Goal: Contribute content: Contribute content

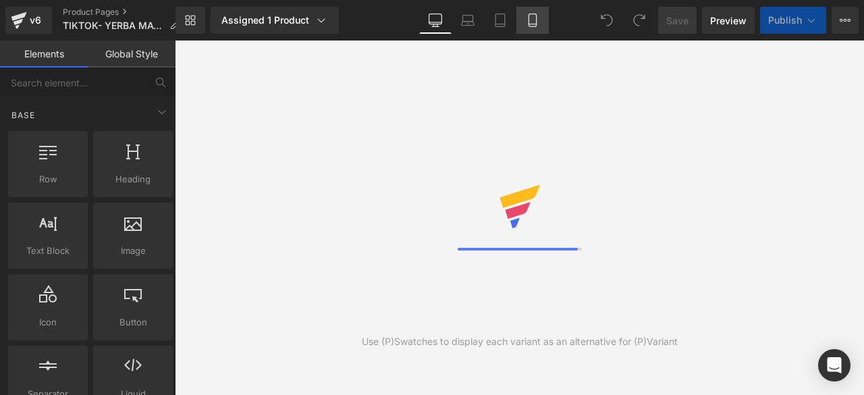
click at [535, 22] on icon at bounding box center [532, 19] width 13 height 13
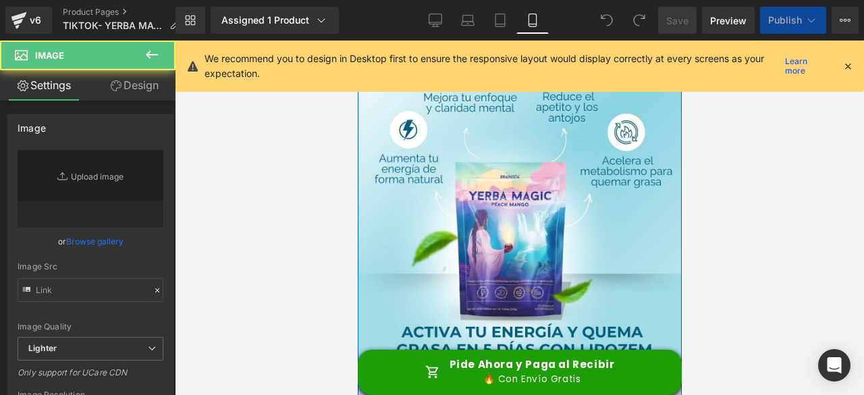
type input "[URL][DOMAIN_NAME]"
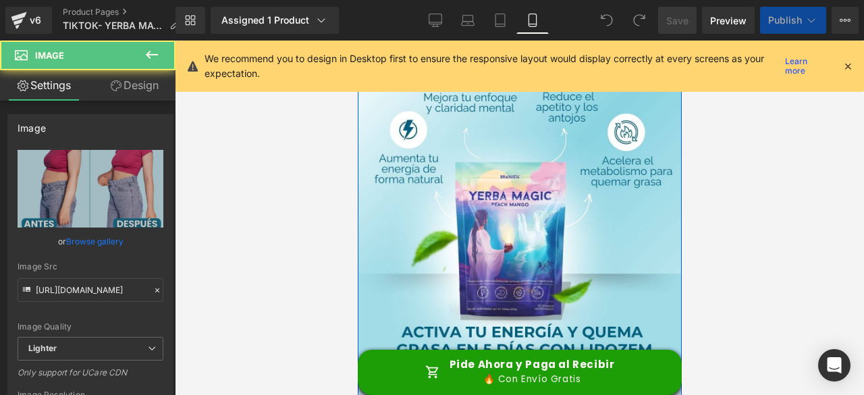
scroll to position [202, 0]
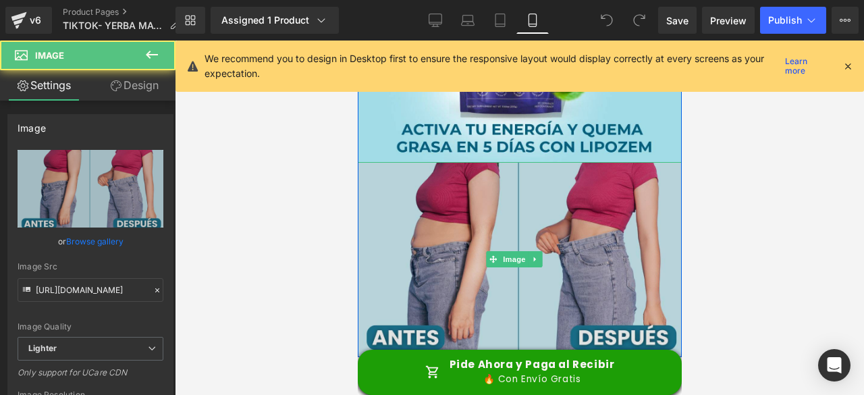
click at [447, 202] on img at bounding box center [519, 259] width 324 height 195
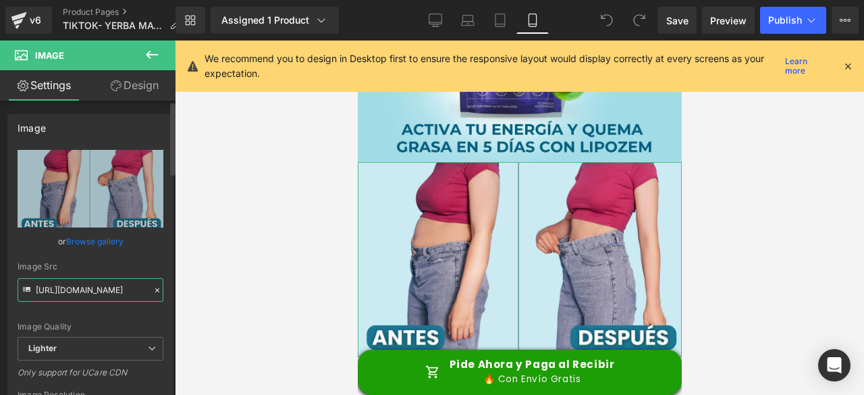
click at [117, 291] on input "[URL][DOMAIN_NAME]" at bounding box center [91, 290] width 146 height 24
click at [116, 291] on input "[URL][DOMAIN_NAME]" at bounding box center [91, 290] width 146 height 24
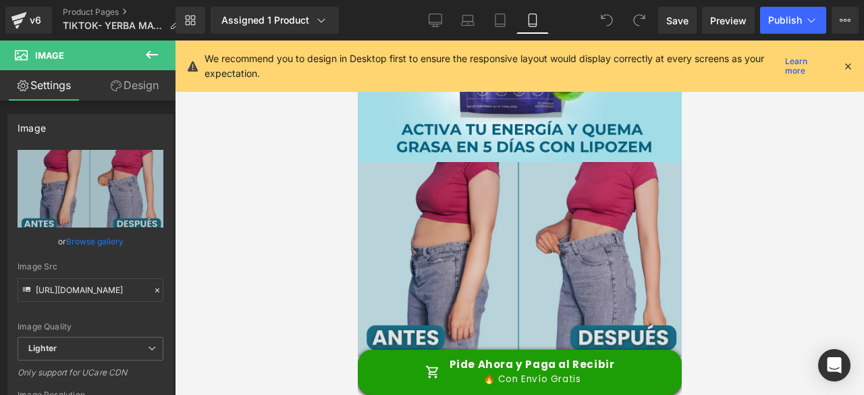
click at [447, 254] on img at bounding box center [519, 259] width 324 height 195
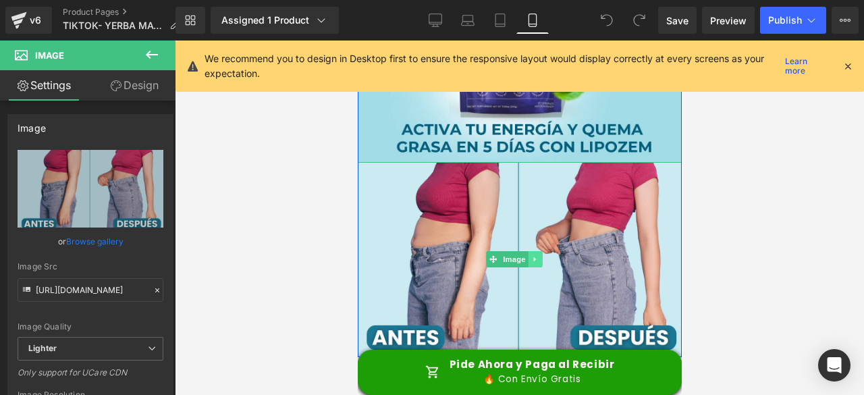
click at [533, 257] on icon at bounding box center [534, 259] width 2 height 5
click at [538, 256] on icon at bounding box center [541, 259] width 7 height 7
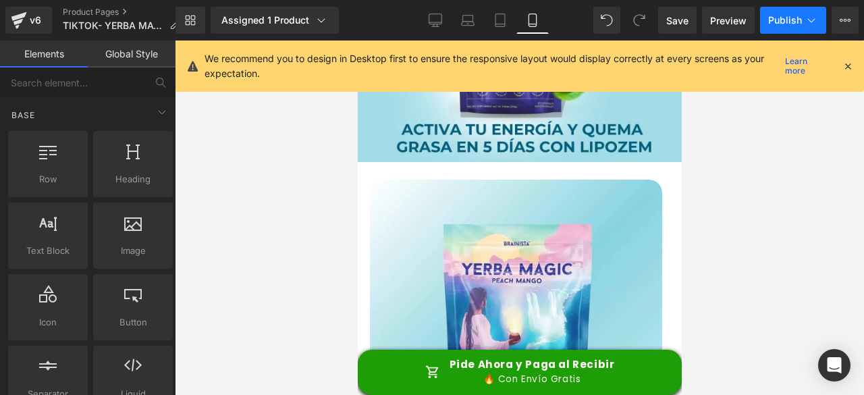
click at [787, 20] on span "Publish" at bounding box center [785, 20] width 34 height 11
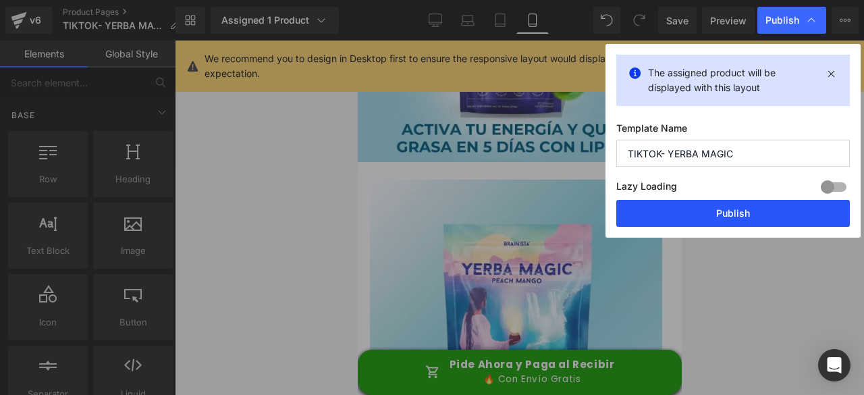
click at [695, 213] on button "Publish" at bounding box center [732, 213] width 233 height 27
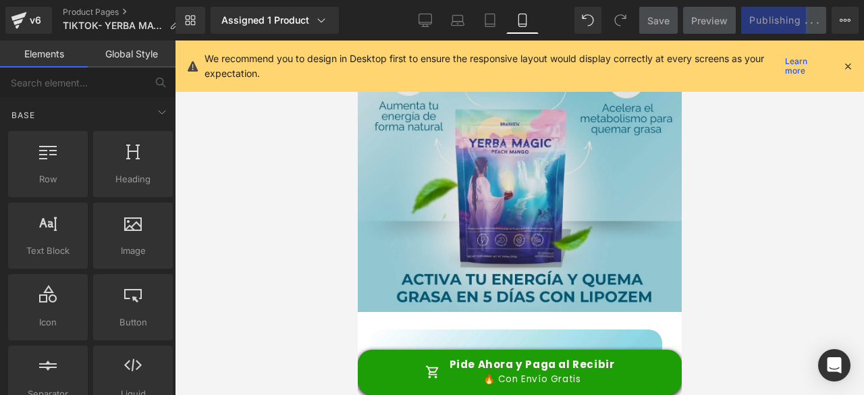
scroll to position [0, 0]
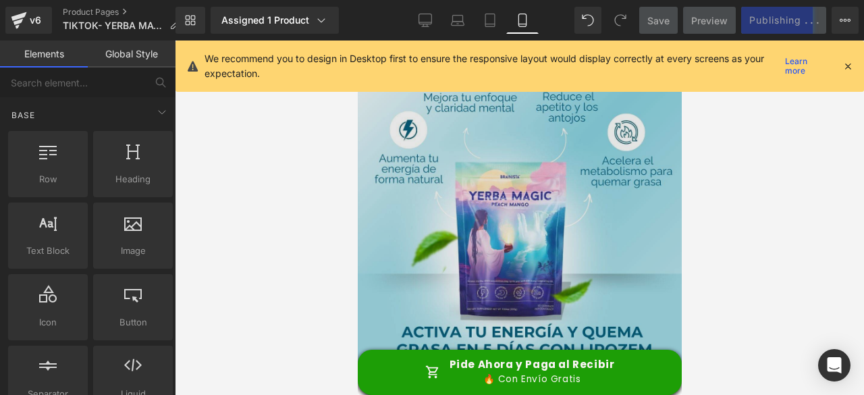
click at [599, 125] on img at bounding box center [519, 202] width 324 height 324
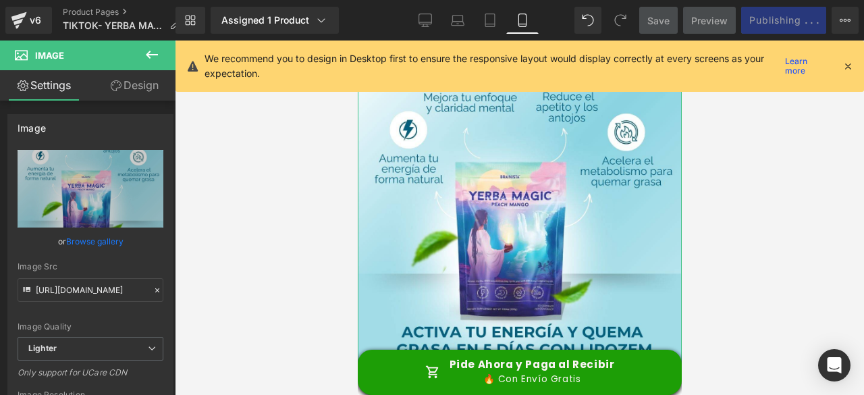
click at [144, 86] on link "Design" at bounding box center [134, 85] width 88 height 30
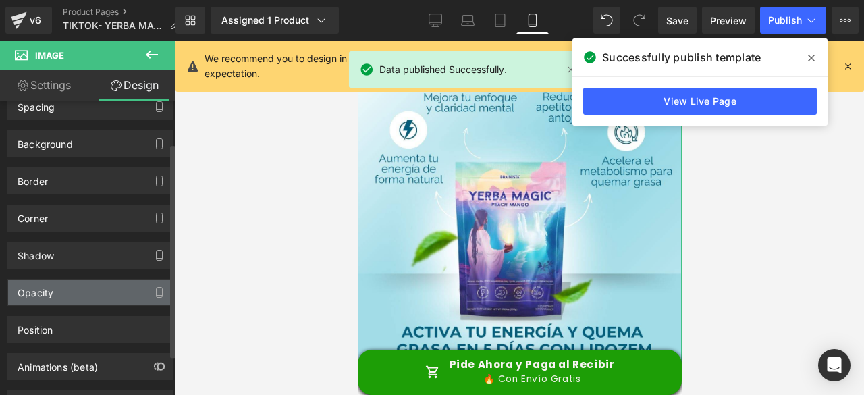
scroll to position [113, 0]
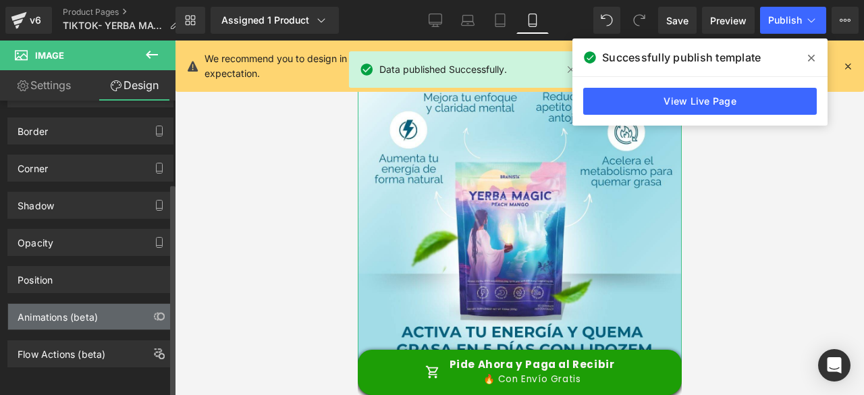
click at [76, 304] on div "Animations (beta)" at bounding box center [58, 313] width 80 height 19
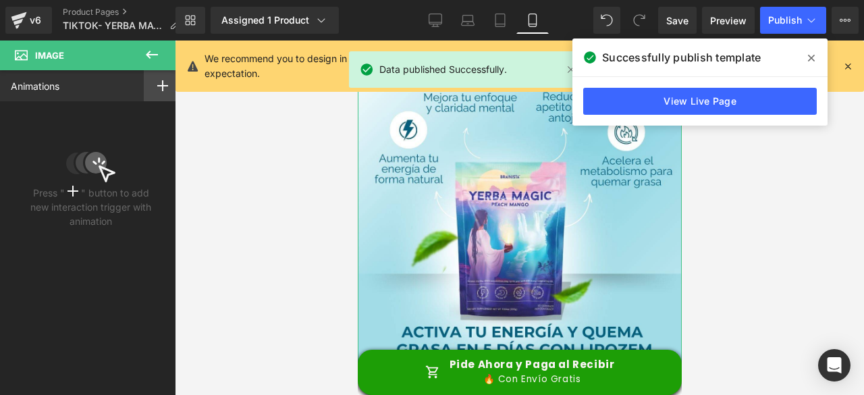
click at [159, 83] on icon at bounding box center [162, 85] width 11 height 11
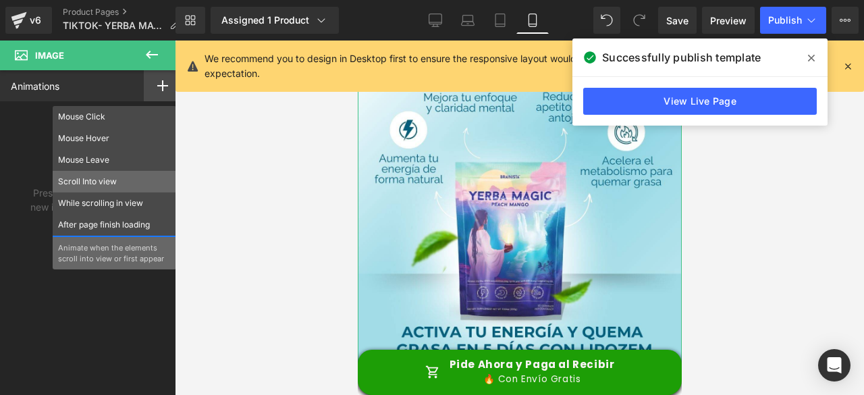
click at [119, 177] on p "Scroll Into view" at bounding box center [114, 181] width 113 height 12
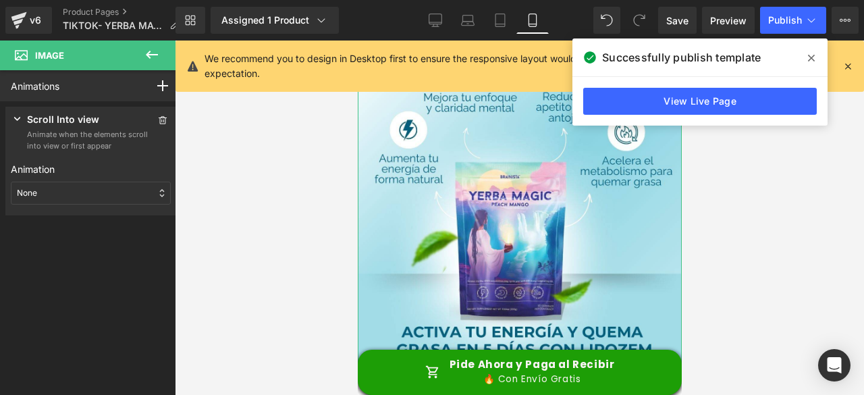
click at [105, 196] on div "None" at bounding box center [91, 192] width 160 height 23
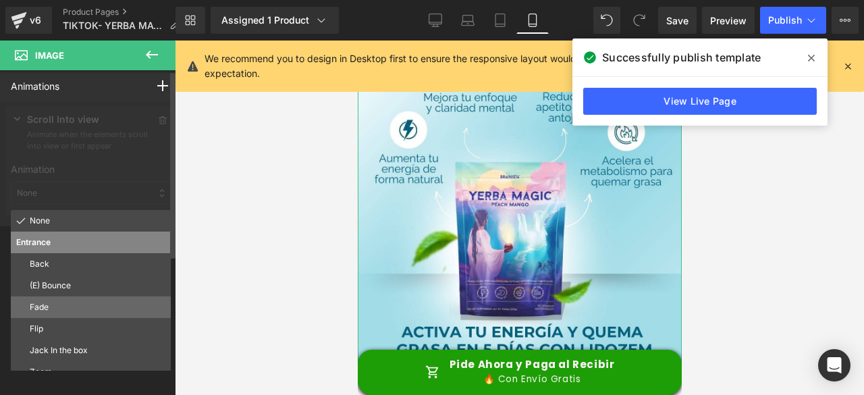
click at [73, 304] on p "Fade" at bounding box center [98, 307] width 136 height 12
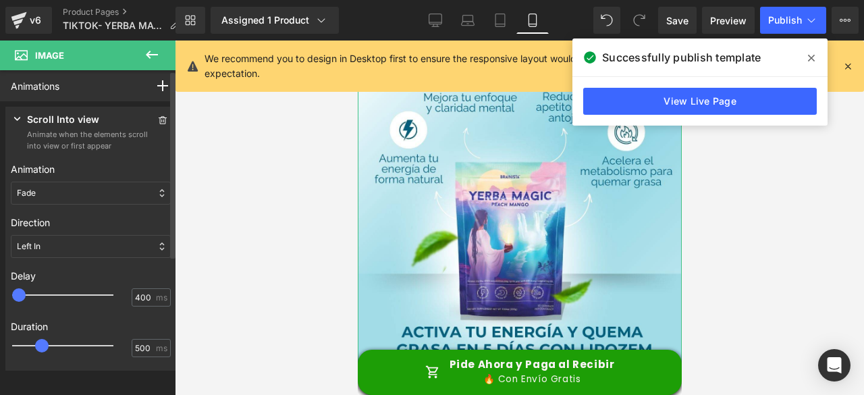
click at [44, 292] on div at bounding box center [72, 294] width 101 height 27
click at [56, 298] on div at bounding box center [72, 294] width 101 height 27
type input "500"
click at [49, 292] on span at bounding box center [44, 294] width 13 height 13
type input "750"
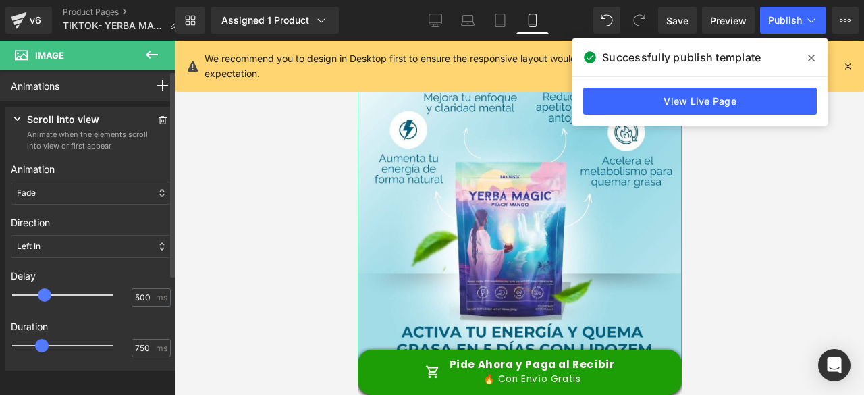
click at [57, 346] on div at bounding box center [72, 345] width 101 height 27
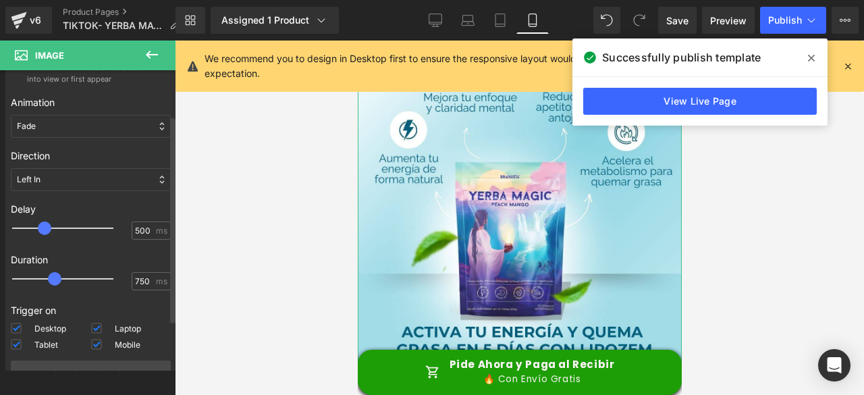
scroll to position [133, 0]
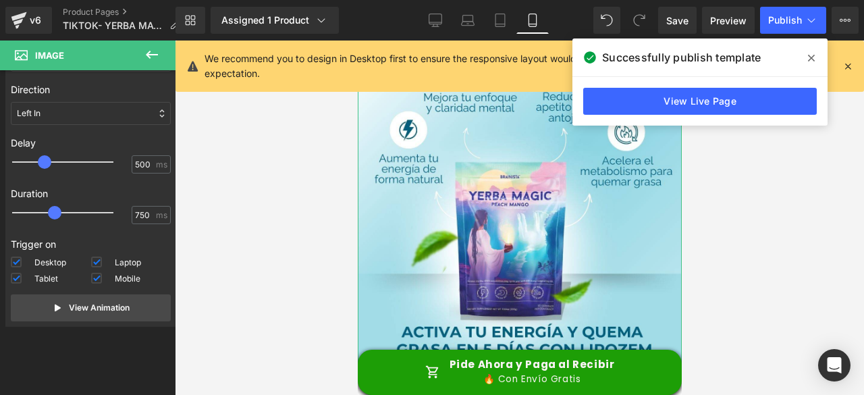
drag, startPoint x: 113, startPoint y: 308, endPoint x: 269, endPoint y: 307, distance: 155.2
click at [113, 307] on p "View Animation" at bounding box center [99, 308] width 61 height 12
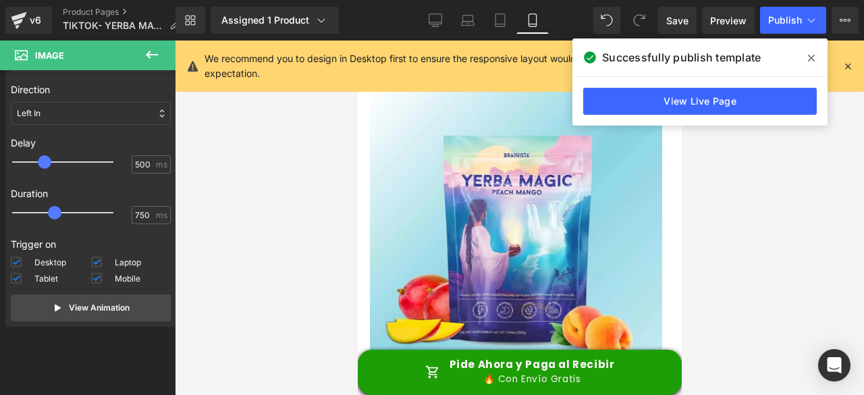
scroll to position [270, 0]
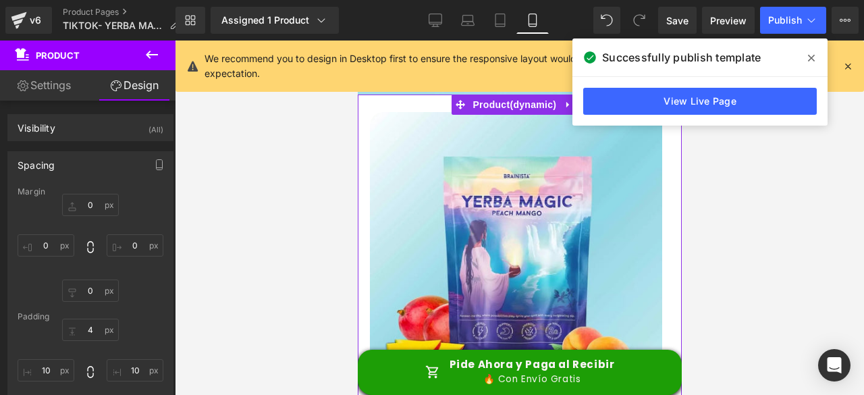
click at [132, 92] on link "Design" at bounding box center [134, 85] width 88 height 30
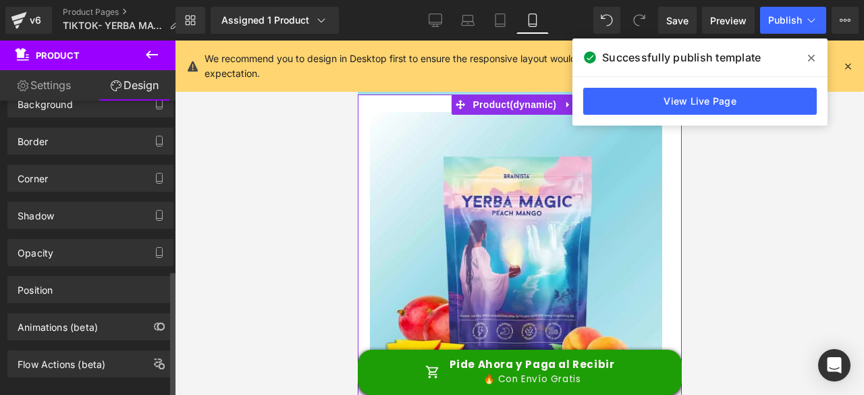
scroll to position [393, 0]
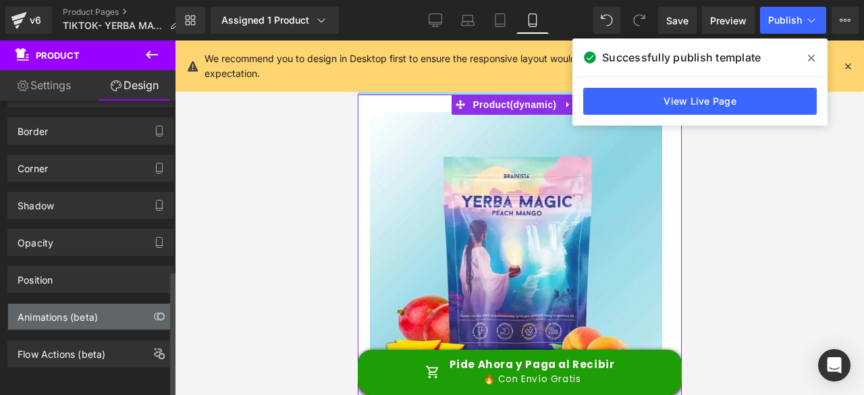
click at [99, 305] on div "Animations (beta)" at bounding box center [90, 317] width 165 height 26
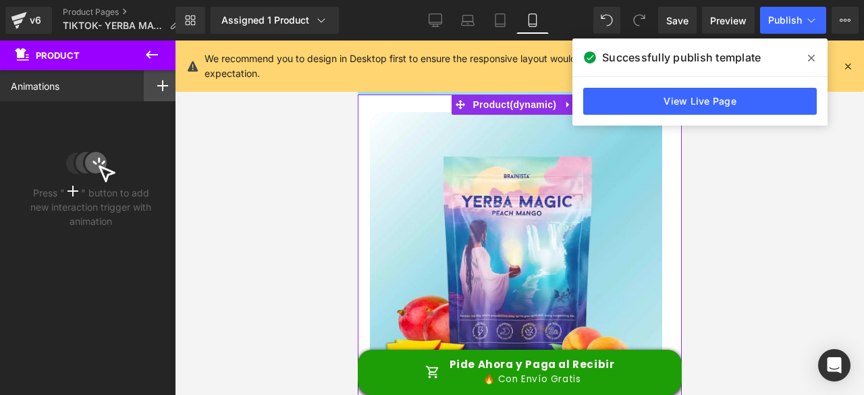
click at [157, 92] on div at bounding box center [163, 85] width 38 height 31
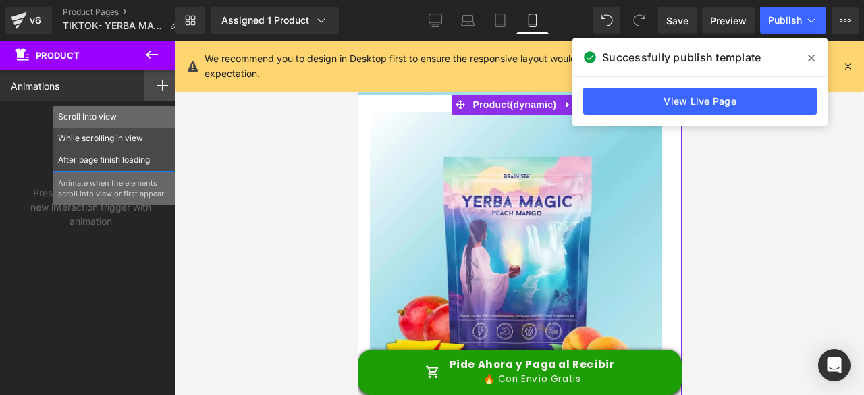
click at [107, 117] on p "Scroll Into view" at bounding box center [114, 117] width 113 height 12
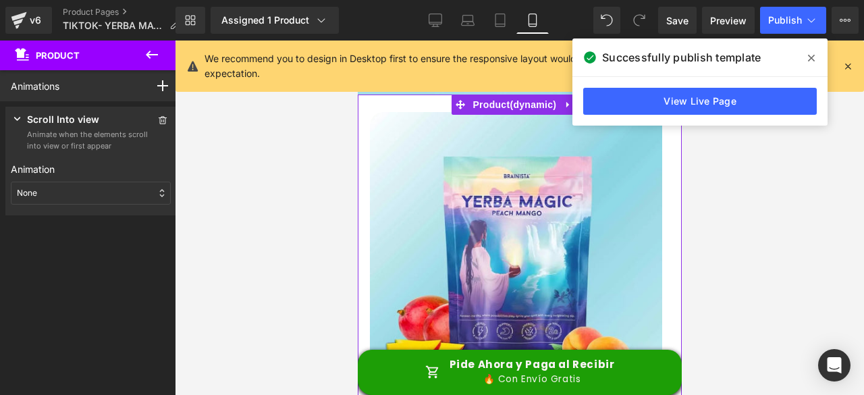
click at [78, 194] on div "None" at bounding box center [91, 192] width 160 height 23
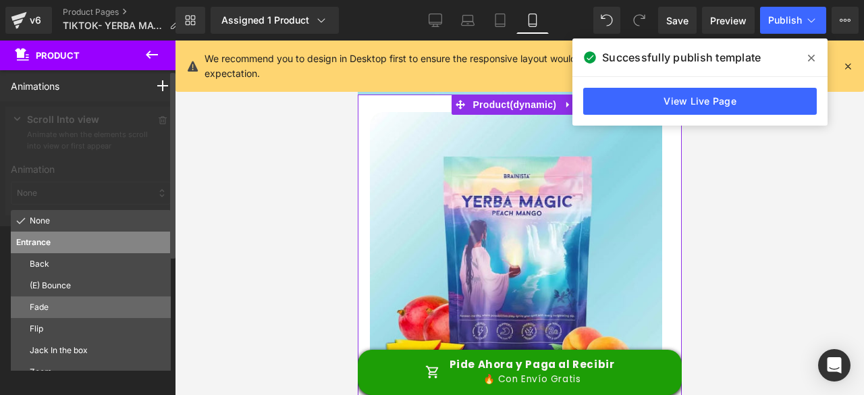
click at [71, 306] on p "Fade" at bounding box center [98, 307] width 136 height 12
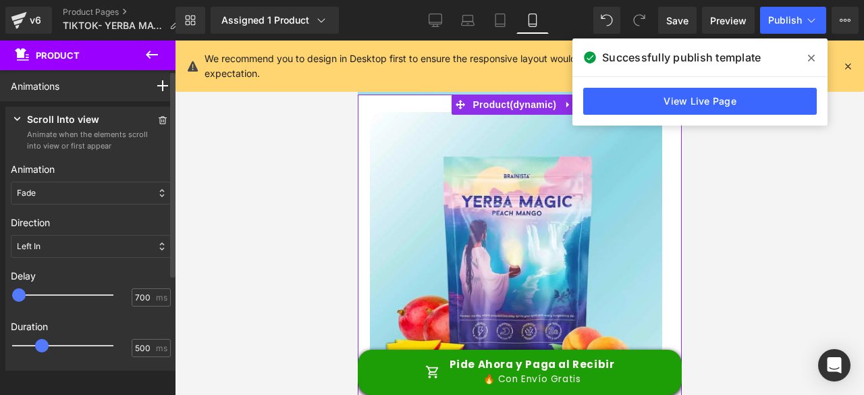
click at [57, 292] on div at bounding box center [72, 294] width 101 height 27
type input "500"
click at [42, 296] on span at bounding box center [44, 294] width 13 height 13
type input "750"
drag, startPoint x: 45, startPoint y: 345, endPoint x: 61, endPoint y: 345, distance: 15.5
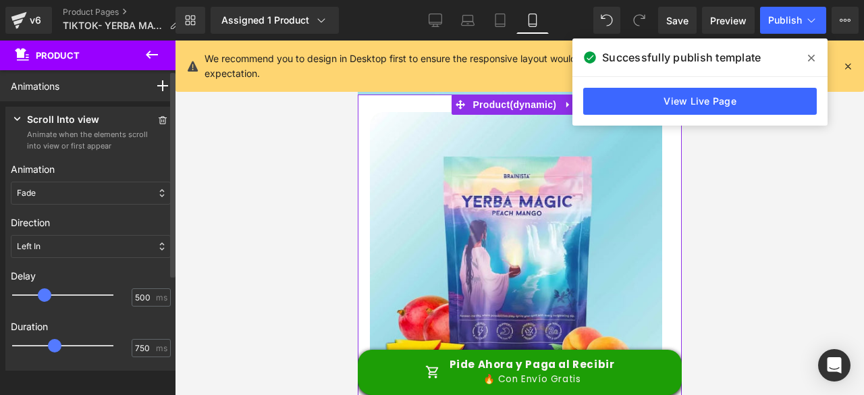
click at [61, 345] on span at bounding box center [54, 345] width 13 height 13
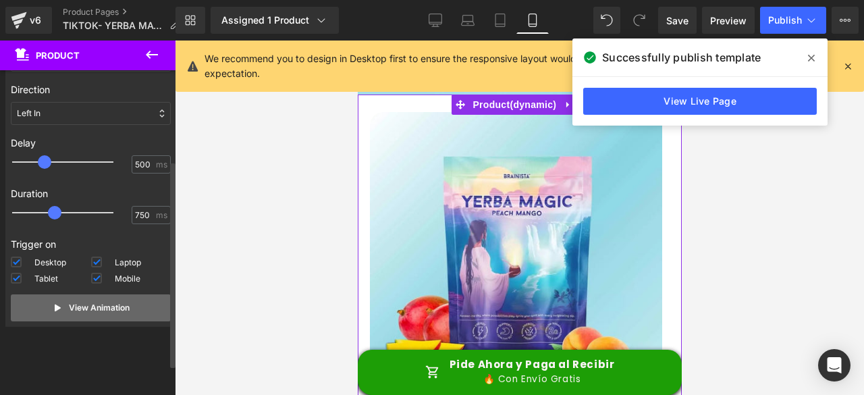
click at [74, 319] on button "View Animation" at bounding box center [91, 307] width 160 height 27
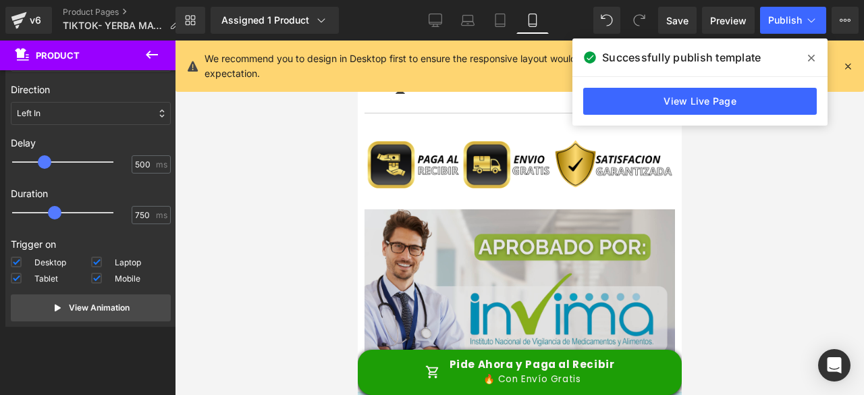
scroll to position [1079, 0]
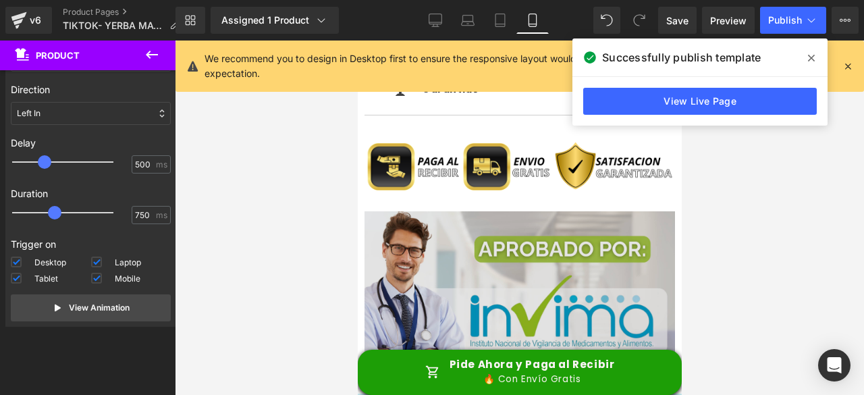
click at [656, 211] on img at bounding box center [519, 300] width 310 height 179
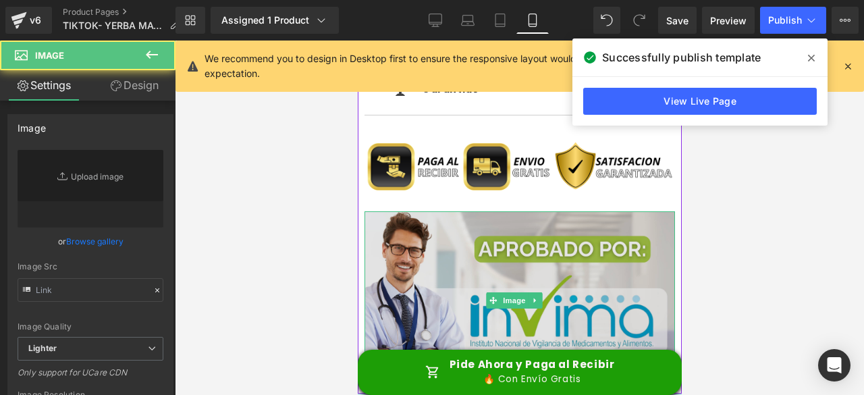
type input "[URL][DOMAIN_NAME][PERSON_NAME]"
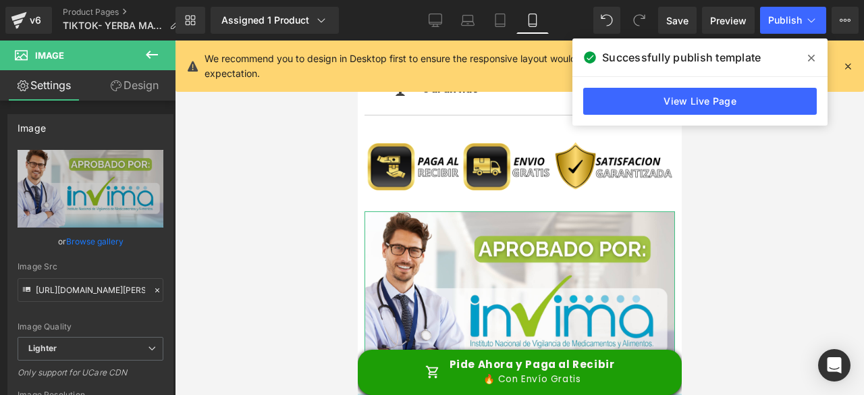
click at [150, 86] on link "Design" at bounding box center [134, 85] width 88 height 30
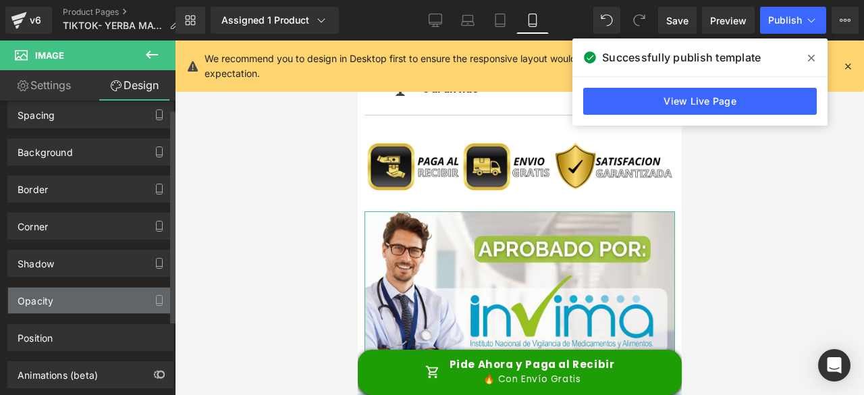
scroll to position [113, 0]
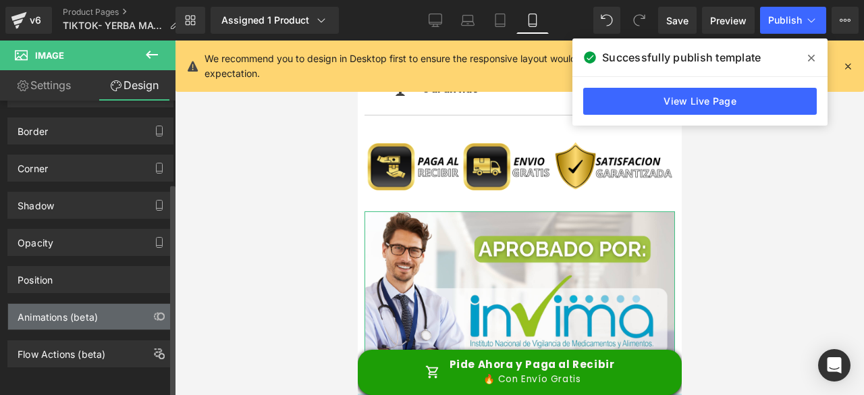
click at [67, 312] on div "Animations (beta)" at bounding box center [58, 313] width 80 height 19
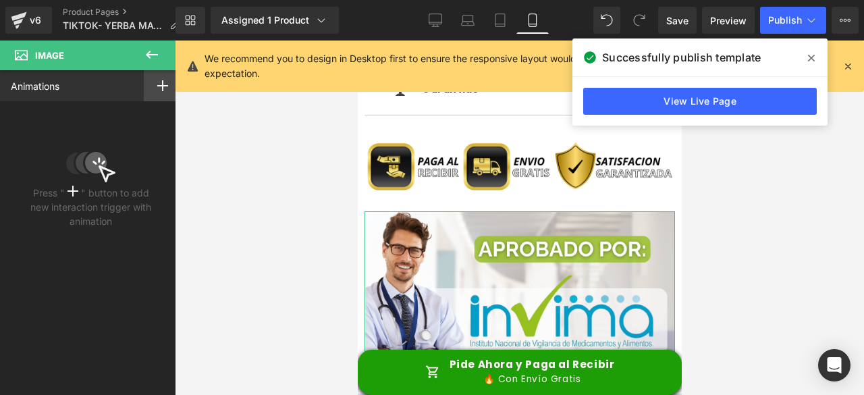
click at [161, 91] on div at bounding box center [163, 85] width 38 height 31
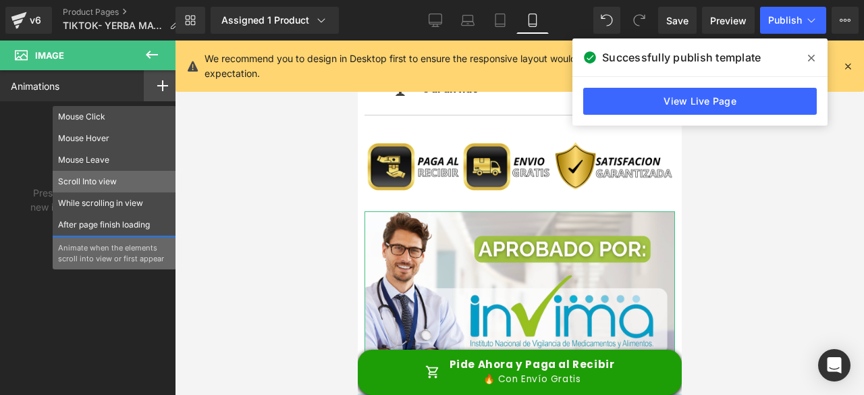
click at [94, 183] on p "Scroll Into view" at bounding box center [114, 181] width 113 height 12
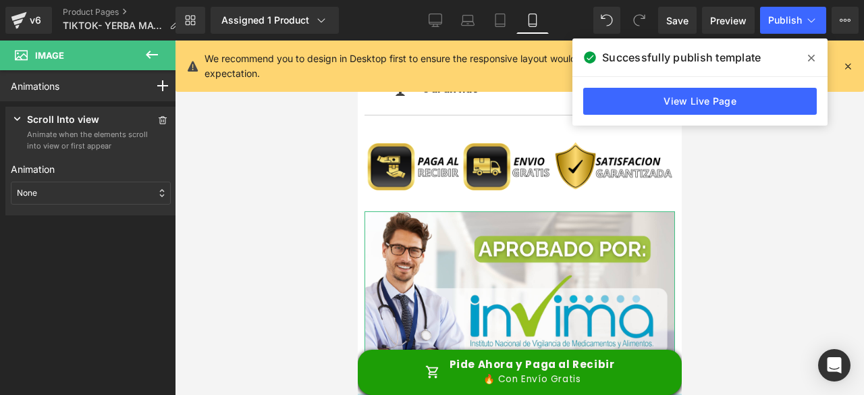
click at [76, 196] on div "None" at bounding box center [91, 192] width 160 height 23
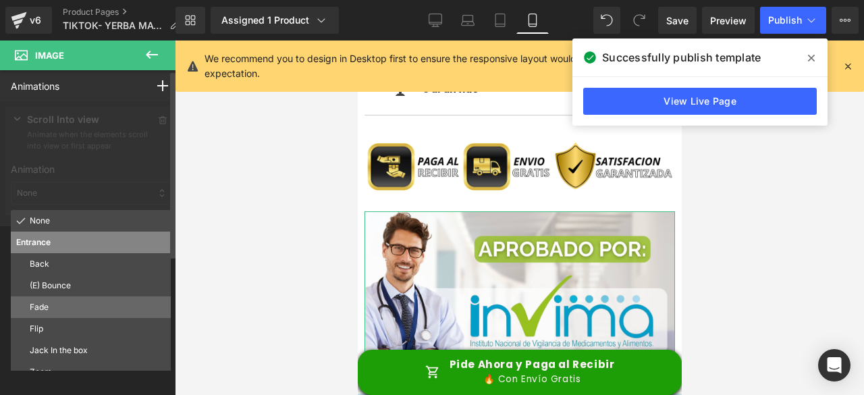
click at [59, 308] on p "Fade" at bounding box center [98, 307] width 136 height 12
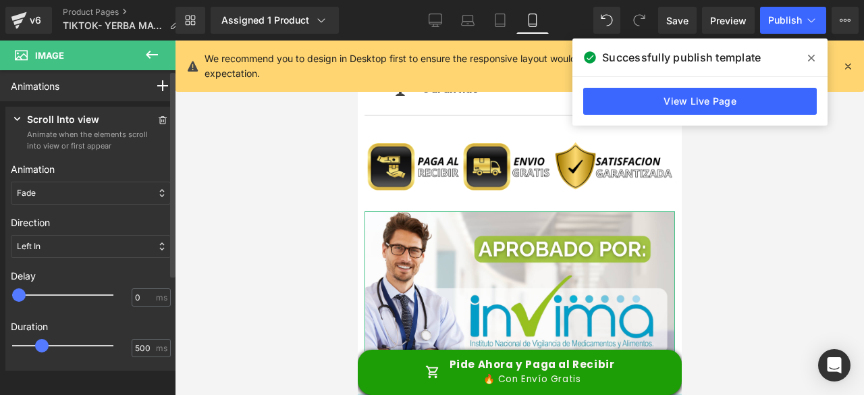
type input "500"
click at [47, 293] on div at bounding box center [72, 294] width 101 height 27
click at [55, 347] on div at bounding box center [72, 345] width 101 height 27
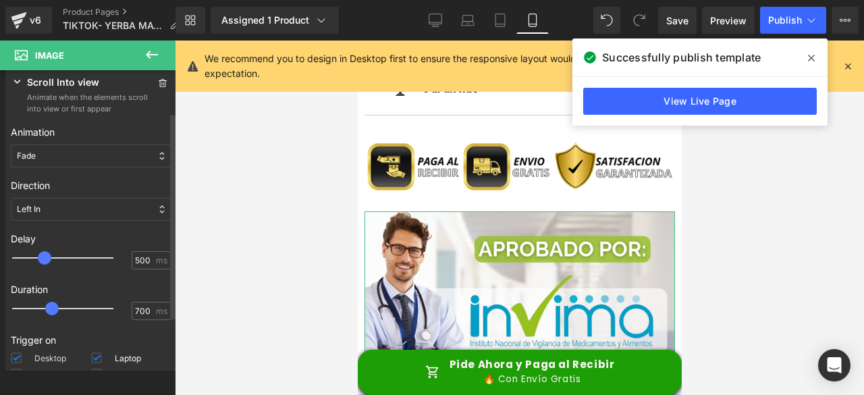
scroll to position [67, 0]
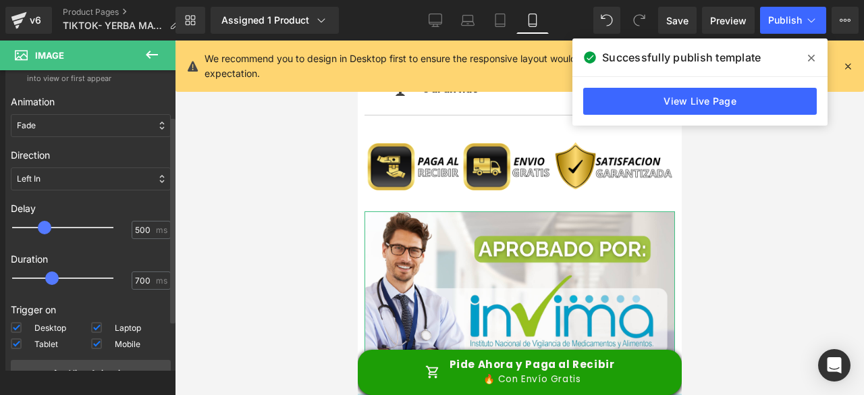
type input "750"
click at [57, 277] on span at bounding box center [54, 277] width 13 height 13
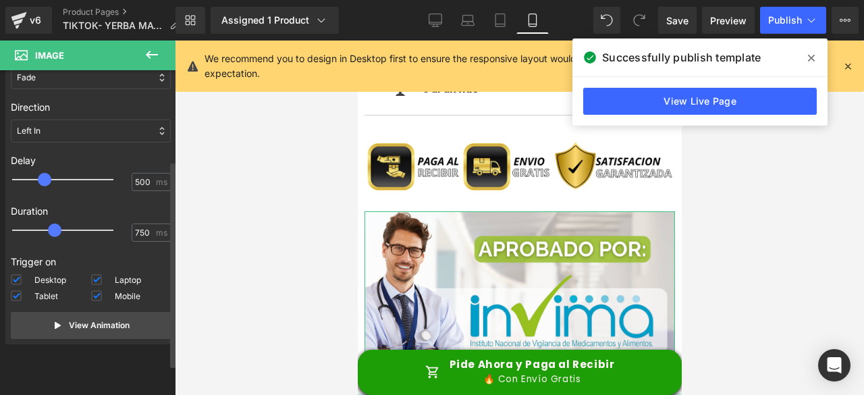
scroll to position [133, 0]
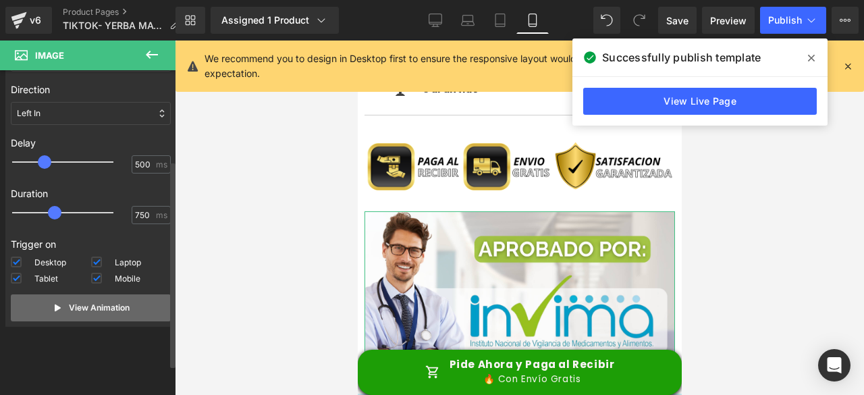
click at [63, 311] on button "View Animation" at bounding box center [91, 307] width 160 height 27
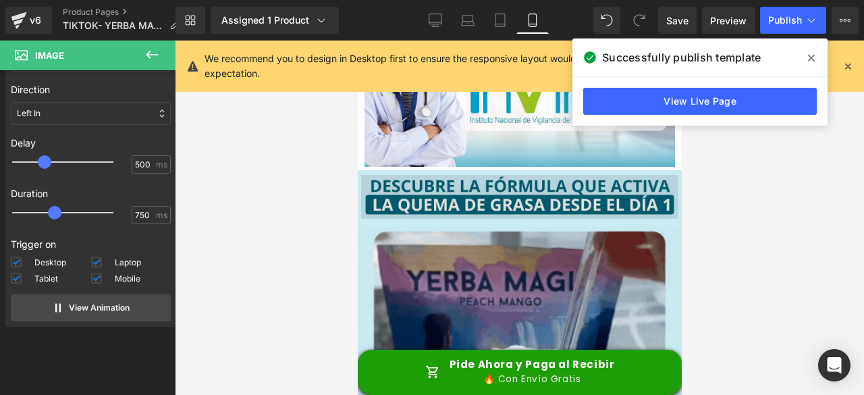
scroll to position [1282, 0]
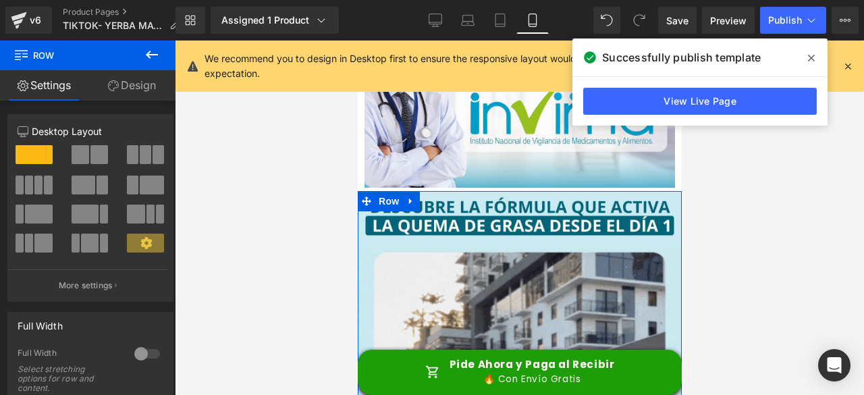
click at [140, 80] on link "Design" at bounding box center [132, 85] width 88 height 30
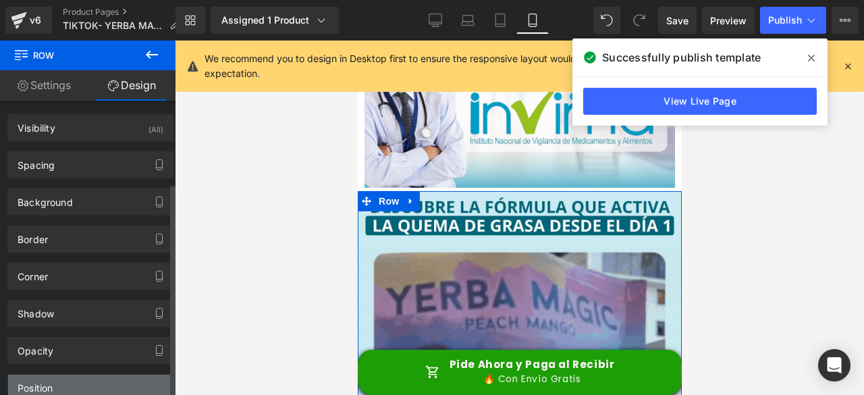
scroll to position [113, 0]
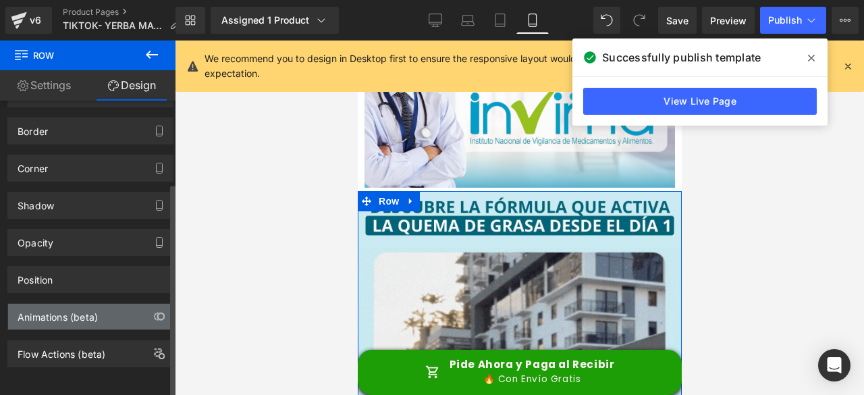
click at [56, 311] on div "Animations (beta)" at bounding box center [58, 313] width 80 height 19
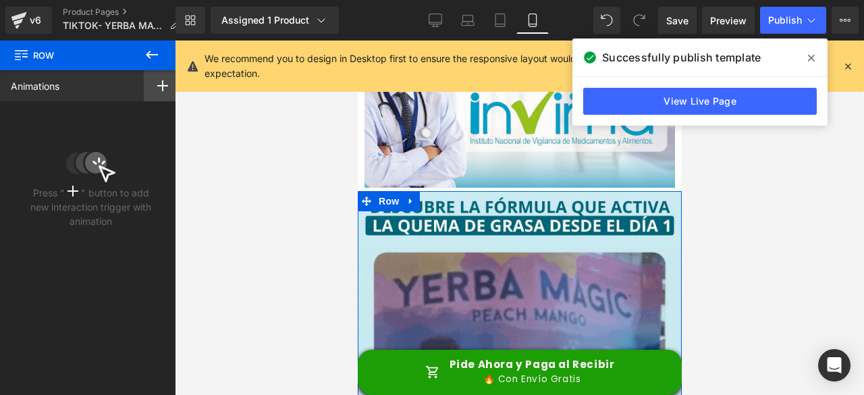
click at [170, 80] on div at bounding box center [163, 85] width 38 height 31
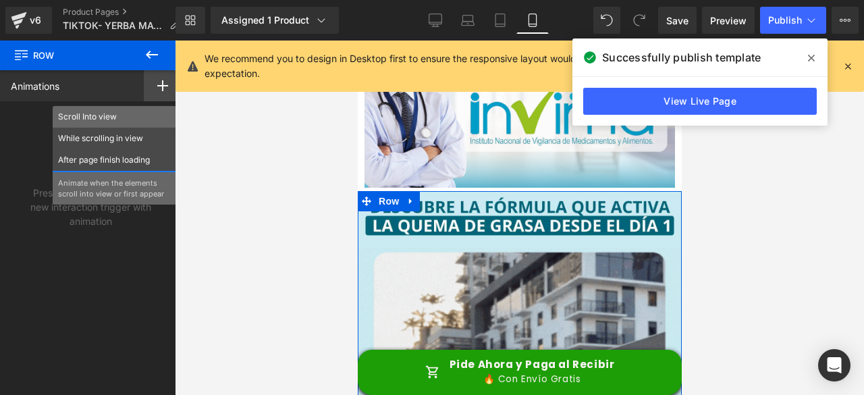
click at [96, 117] on p "Scroll Into view" at bounding box center [114, 117] width 113 height 12
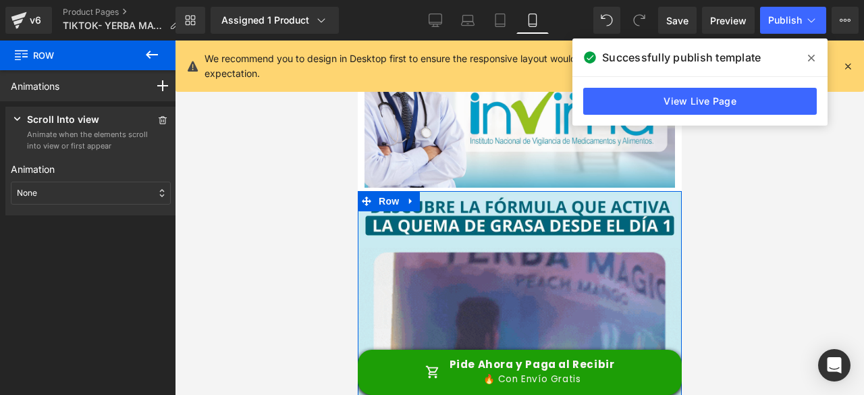
click at [81, 184] on div "None" at bounding box center [91, 192] width 160 height 23
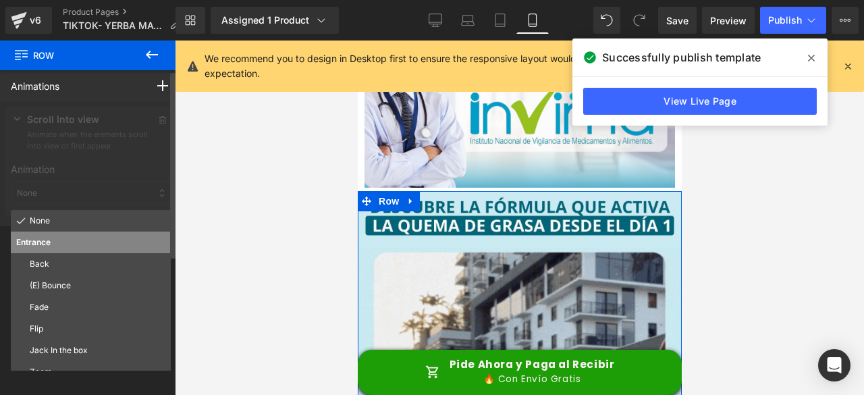
click at [69, 311] on p "Fade" at bounding box center [98, 307] width 136 height 12
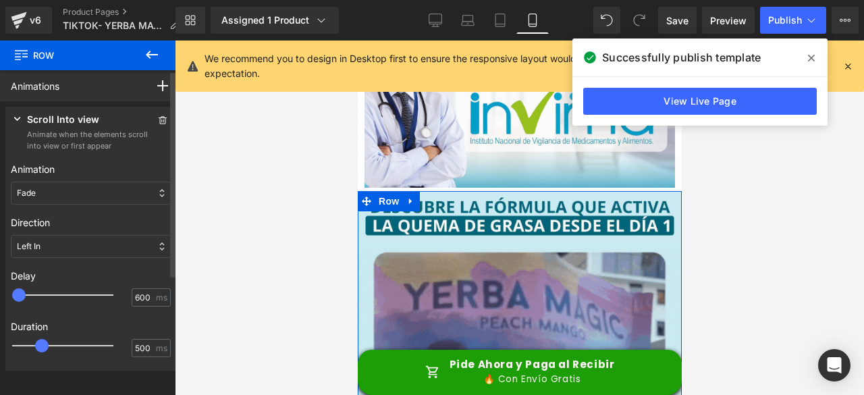
click at [53, 293] on div at bounding box center [72, 294] width 101 height 27
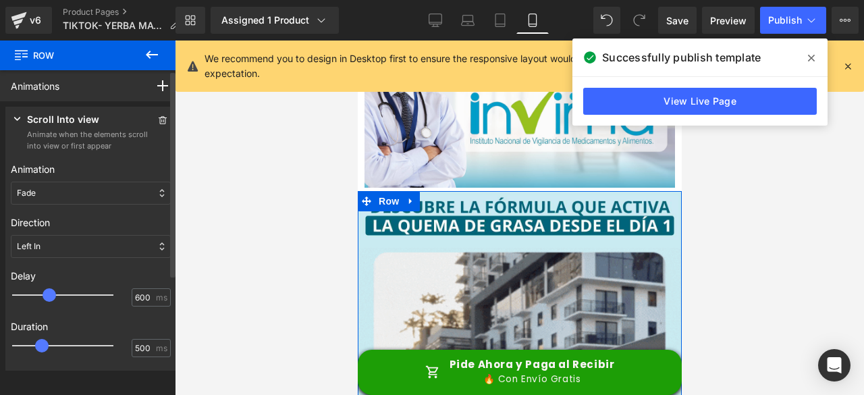
type input "500"
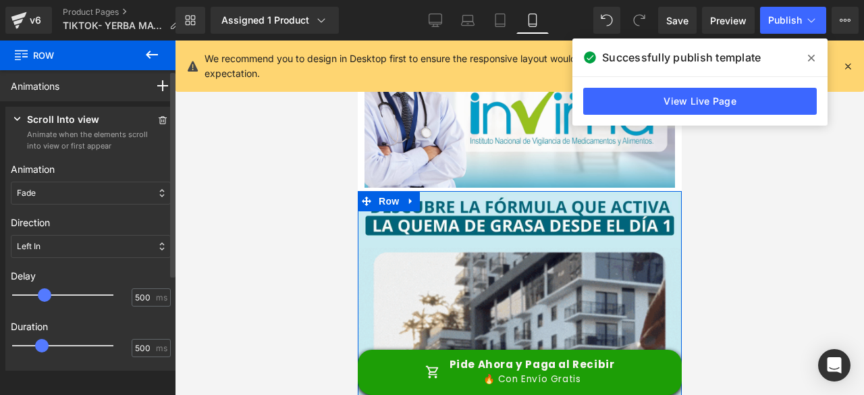
click at [46, 296] on span at bounding box center [44, 294] width 13 height 13
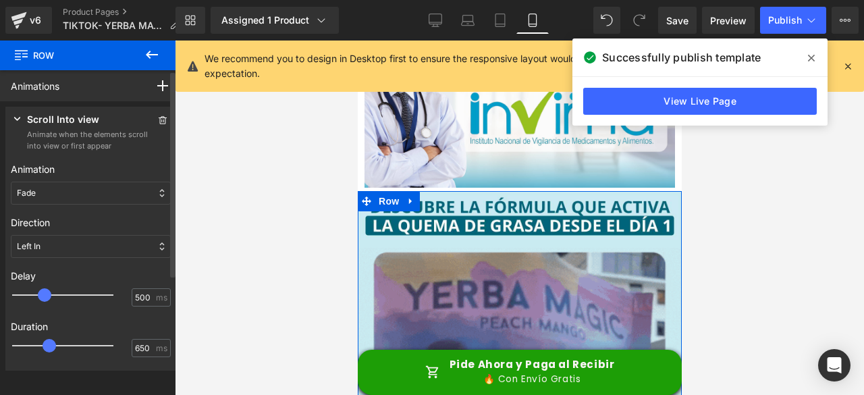
click at [53, 343] on div at bounding box center [72, 345] width 101 height 27
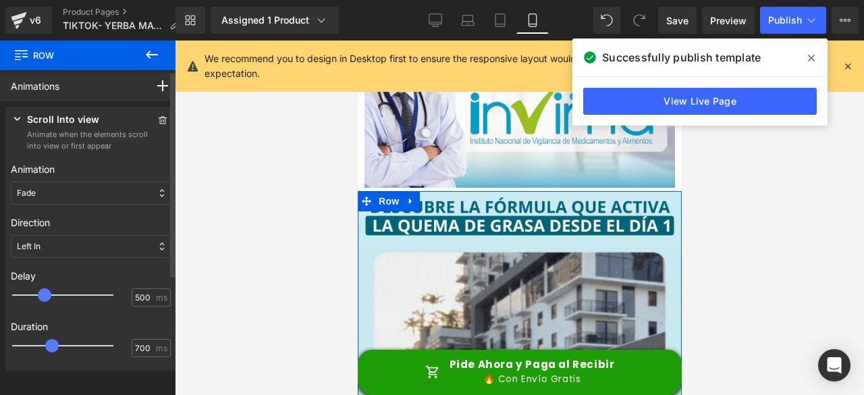
type input "750"
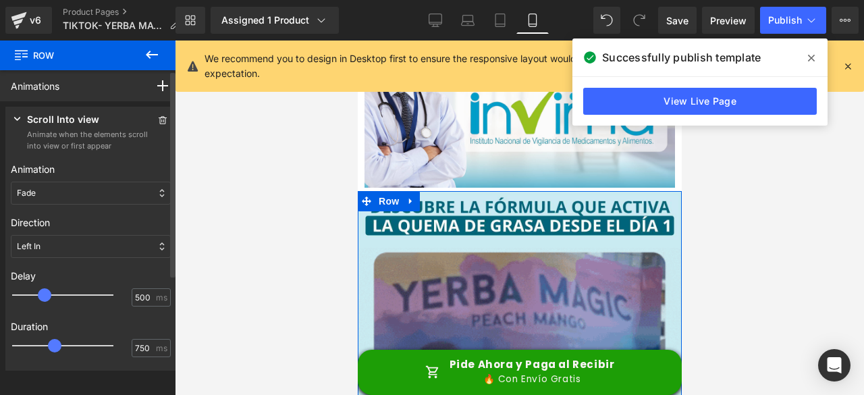
drag, startPoint x: 53, startPoint y: 342, endPoint x: 60, endPoint y: 346, distance: 8.5
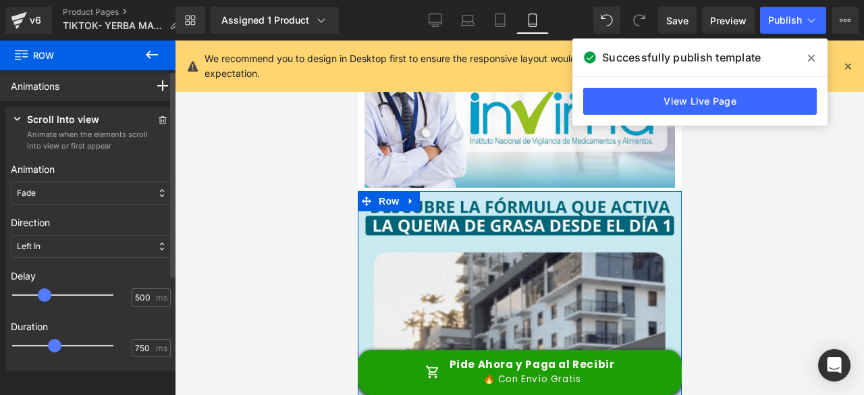
click at [60, 346] on span at bounding box center [54, 345] width 13 height 13
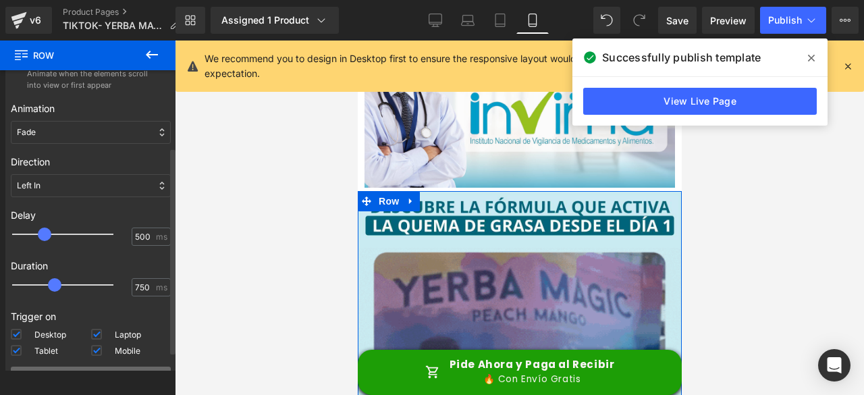
scroll to position [133, 0]
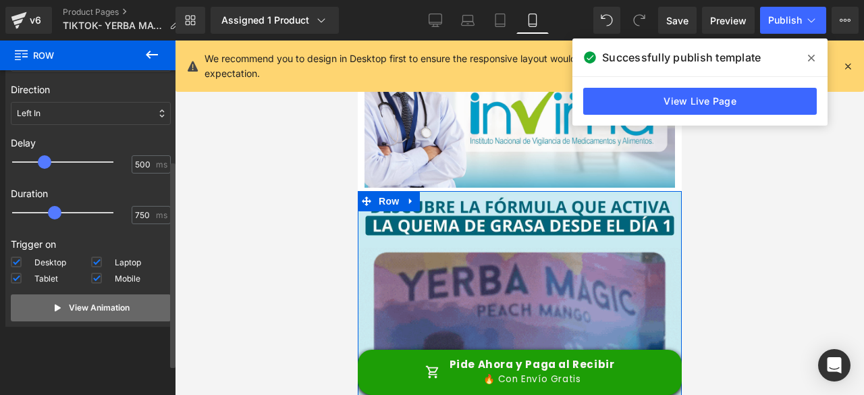
click at [69, 312] on p "View Animation" at bounding box center [99, 308] width 61 height 12
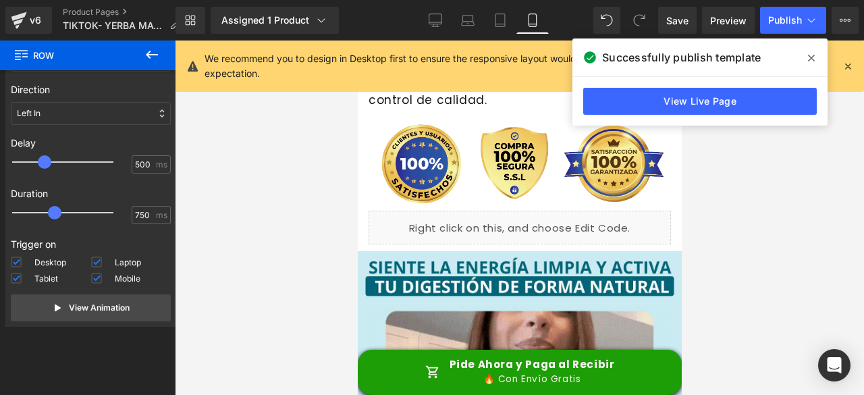
scroll to position [3373, 0]
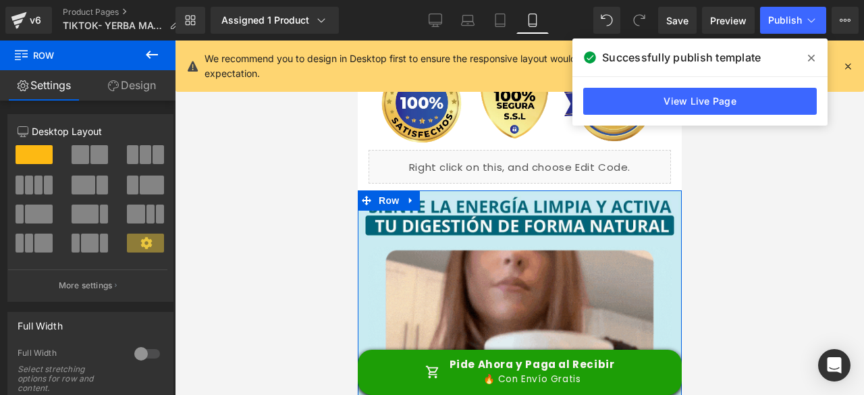
click at [146, 87] on link "Design" at bounding box center [132, 85] width 88 height 30
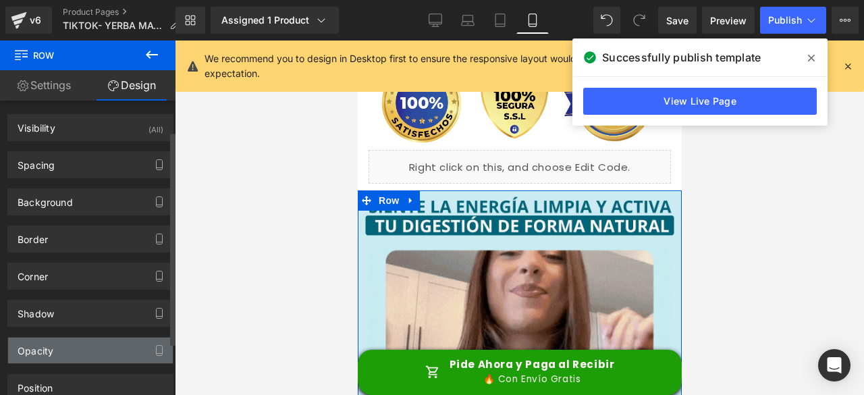
scroll to position [113, 0]
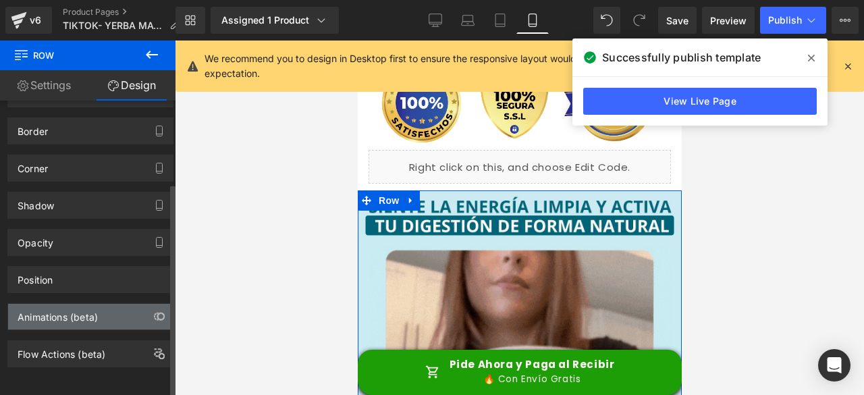
click at [94, 306] on div "Animations (beta)" at bounding box center [58, 313] width 80 height 19
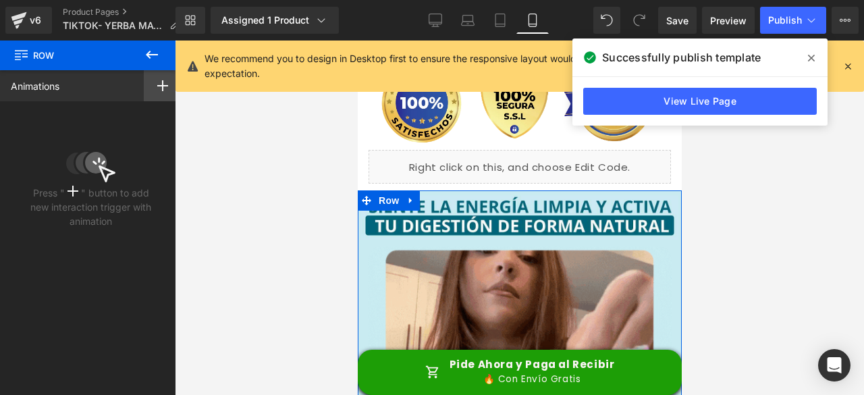
click at [146, 87] on div at bounding box center [163, 85] width 38 height 31
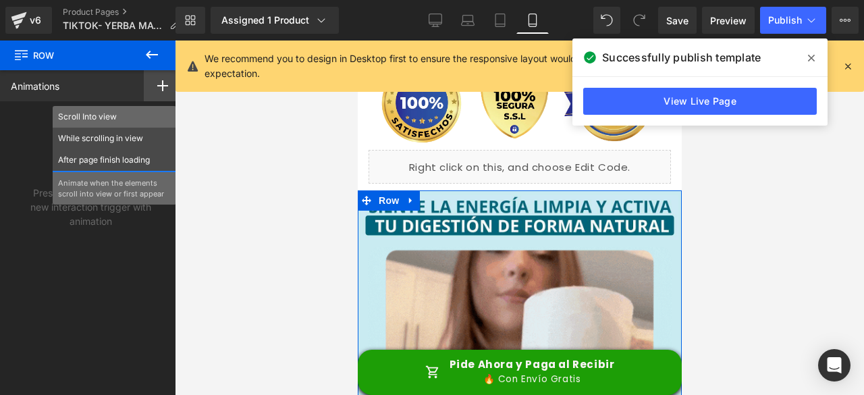
click at [89, 121] on p "Scroll Into view" at bounding box center [114, 117] width 113 height 12
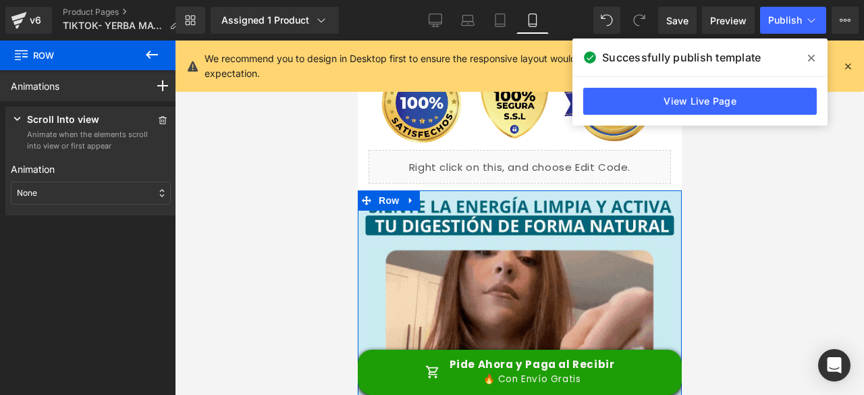
click at [47, 186] on div "None" at bounding box center [91, 192] width 160 height 23
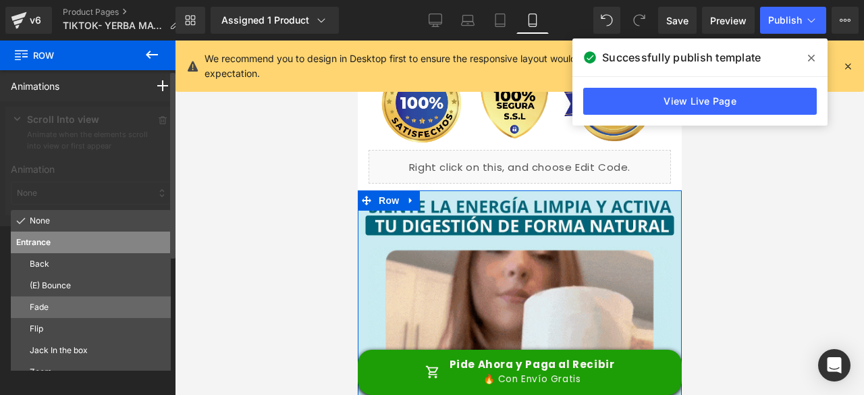
click at [46, 312] on p "Fade" at bounding box center [98, 307] width 136 height 12
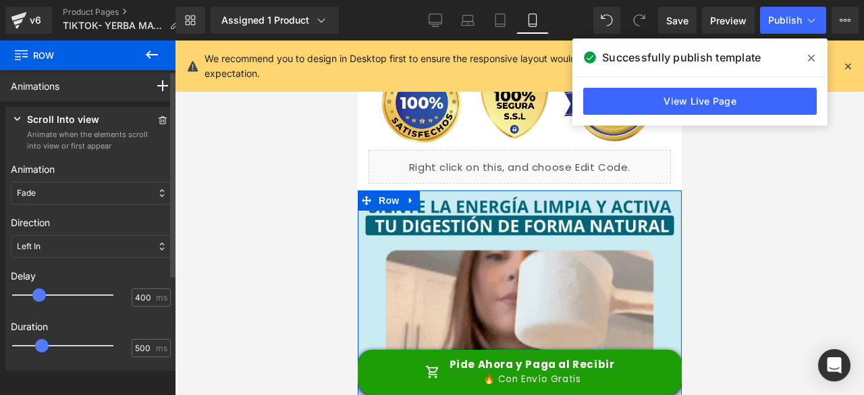
click at [42, 293] on div at bounding box center [72, 294] width 101 height 27
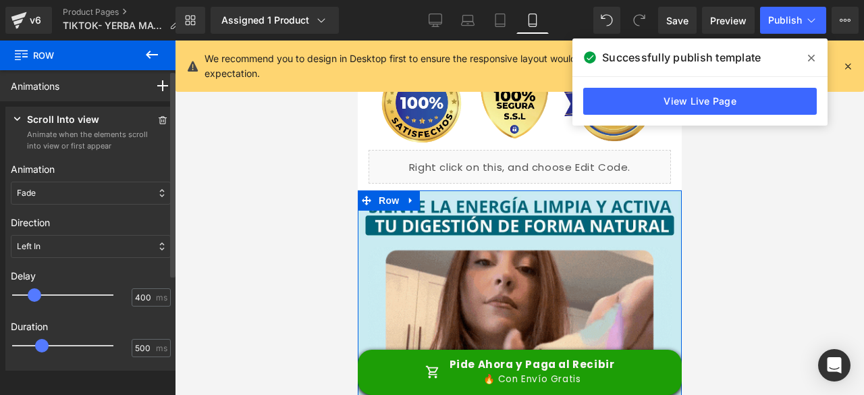
type input "500"
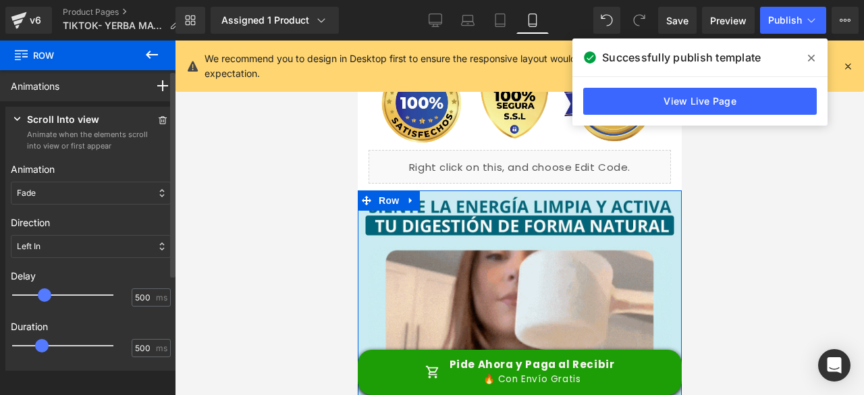
click at [46, 295] on span at bounding box center [44, 294] width 13 height 13
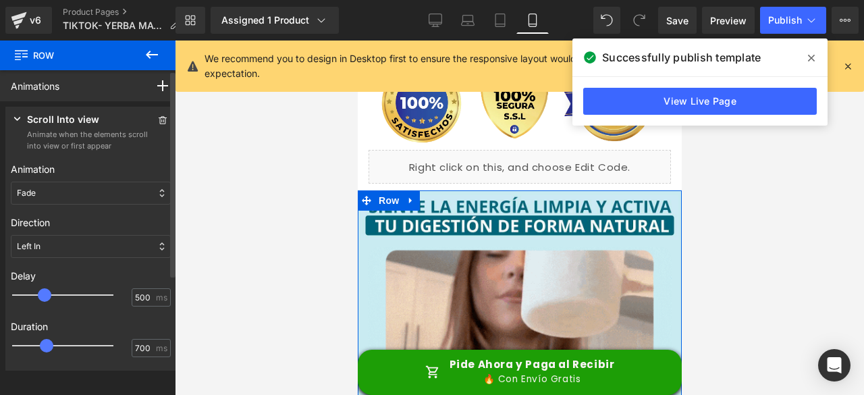
type input "750"
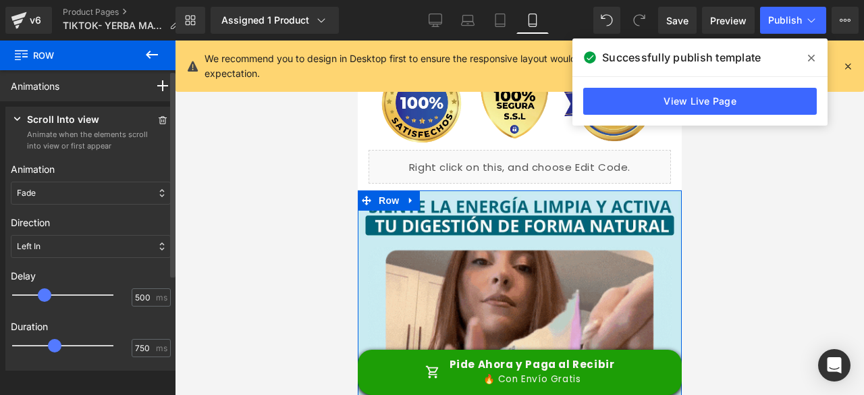
drag, startPoint x: 40, startPoint y: 346, endPoint x: 55, endPoint y: 346, distance: 15.5
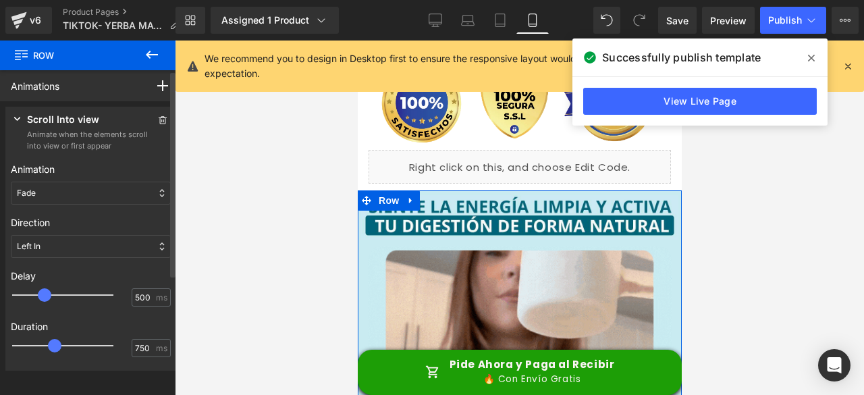
click at [55, 346] on span at bounding box center [54, 345] width 13 height 13
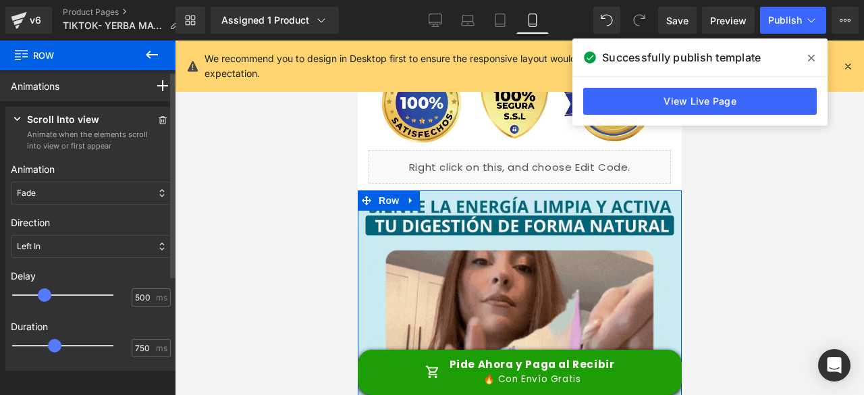
scroll to position [133, 0]
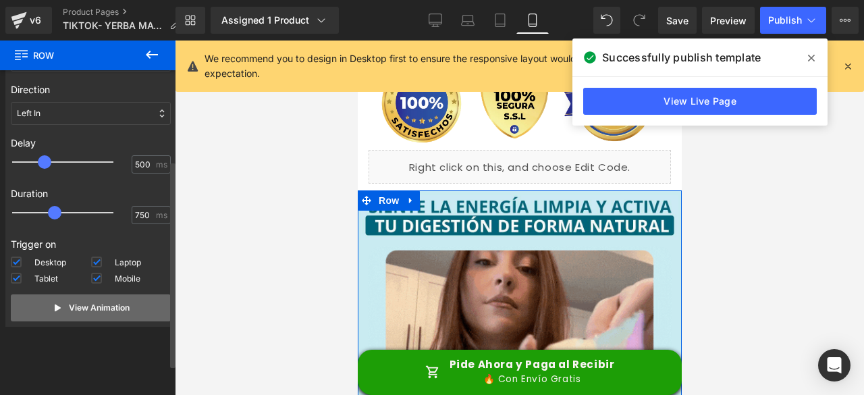
click at [80, 310] on p "View Animation" at bounding box center [99, 308] width 61 height 12
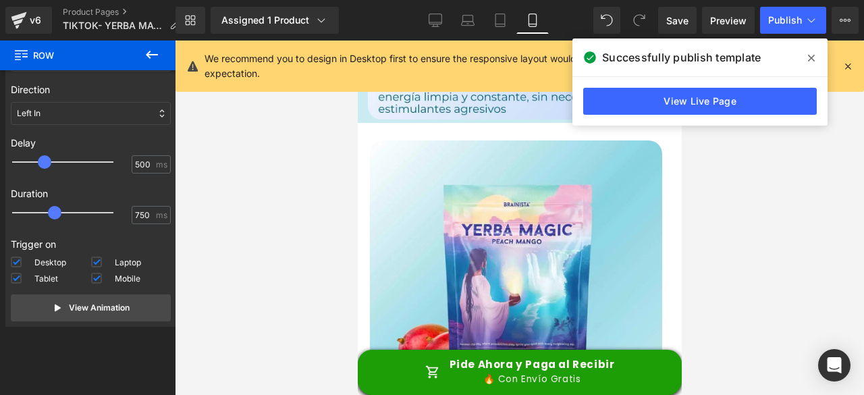
scroll to position [4655, 0]
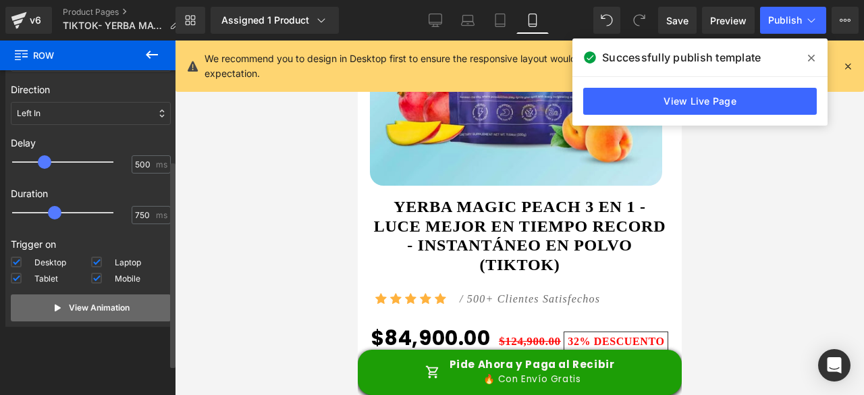
drag, startPoint x: 123, startPoint y: 308, endPoint x: 132, endPoint y: 305, distance: 9.4
click at [123, 308] on p "View Animation" at bounding box center [99, 308] width 61 height 12
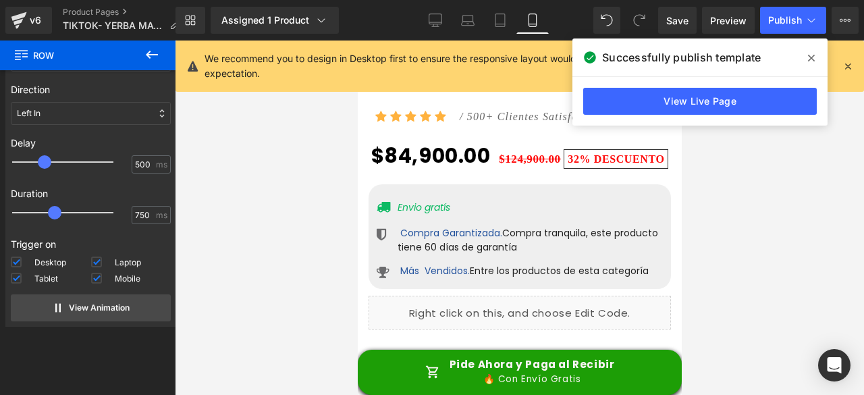
scroll to position [4920, 0]
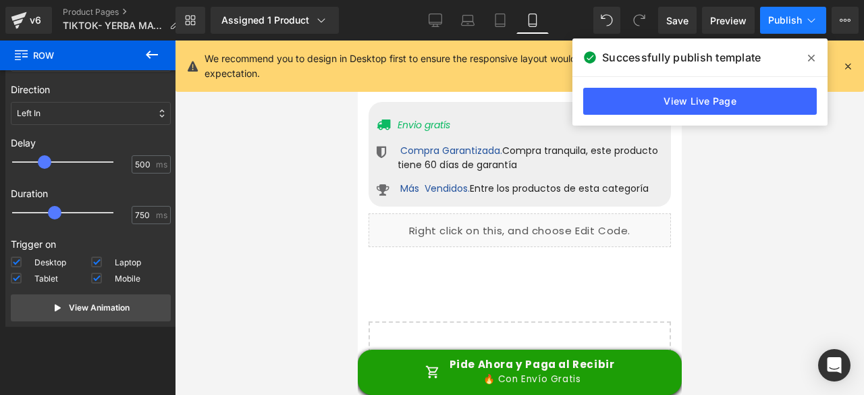
click at [789, 22] on span "Publish" at bounding box center [785, 20] width 34 height 11
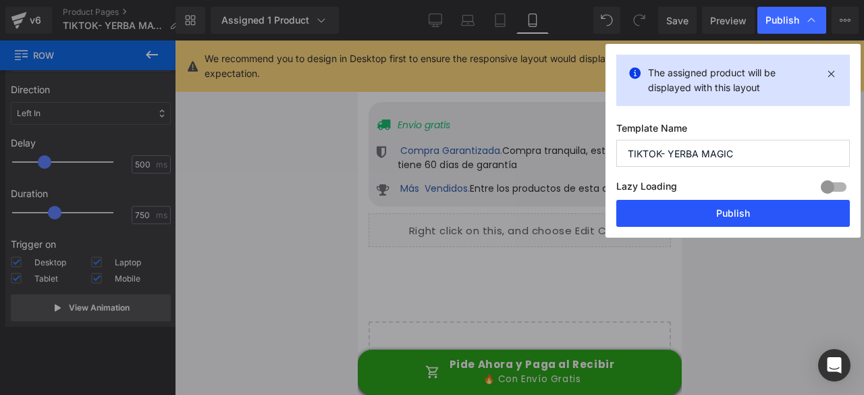
click at [773, 206] on button "Publish" at bounding box center [732, 213] width 233 height 27
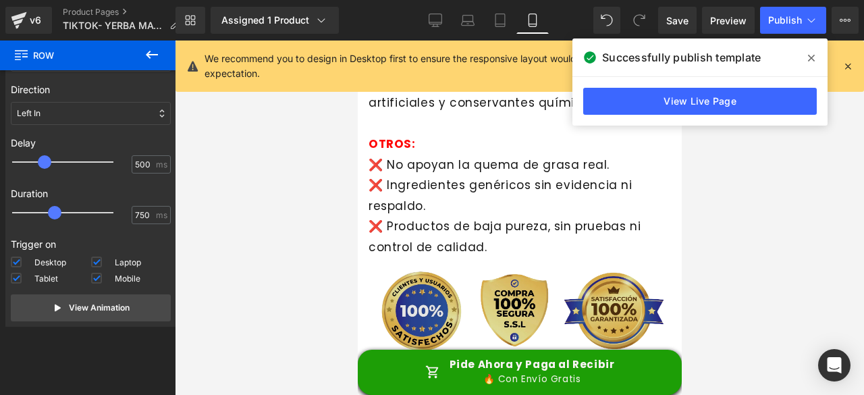
scroll to position [3300, 0]
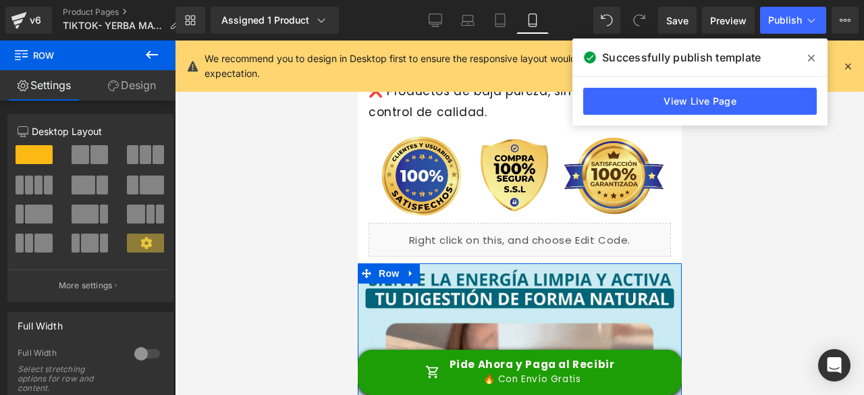
click at [154, 74] on link "Design" at bounding box center [132, 85] width 88 height 30
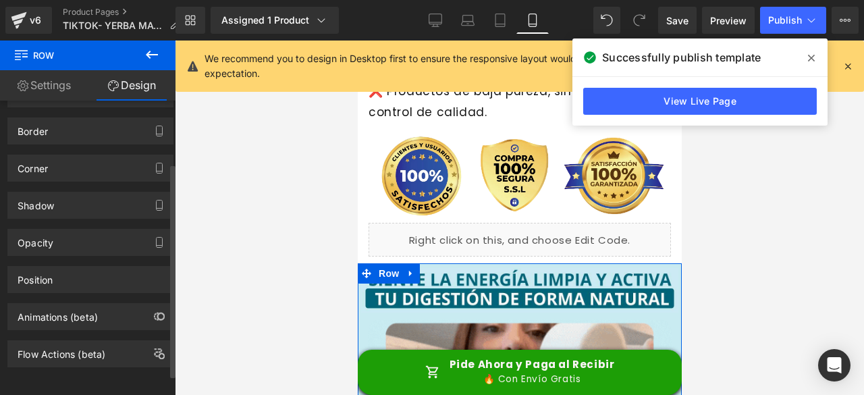
scroll to position [113, 0]
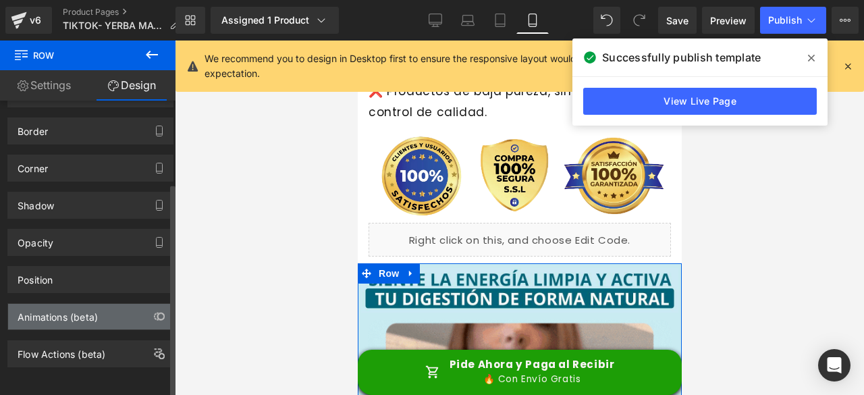
click at [108, 311] on div "Animations (beta)" at bounding box center [90, 317] width 165 height 26
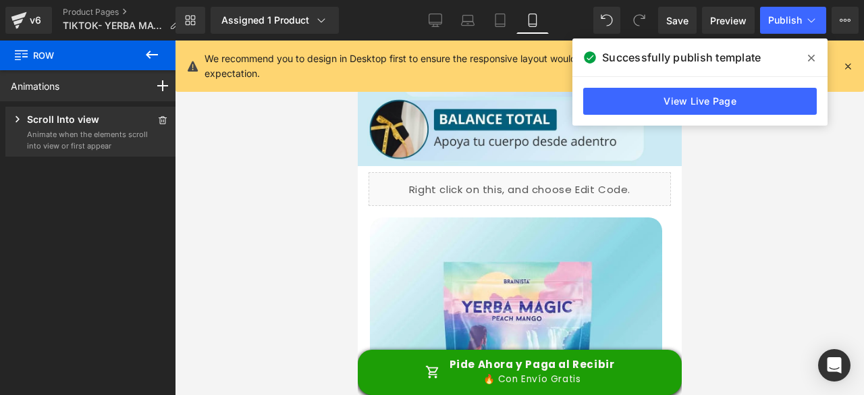
scroll to position [2288, 0]
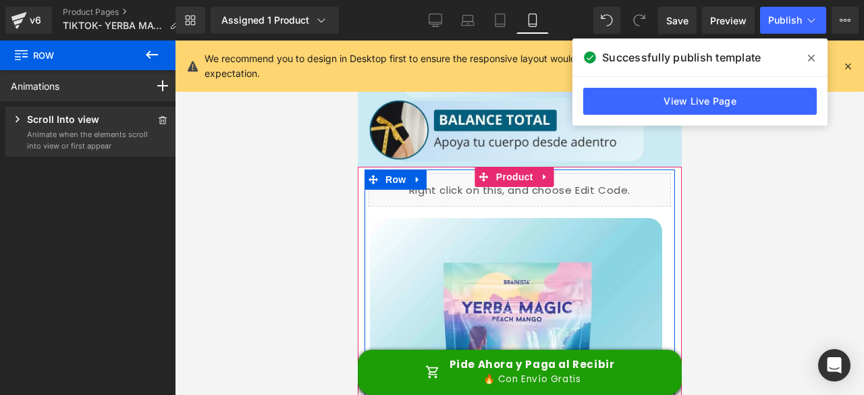
click at [658, 190] on div "Liquid Sale Off (P) Image ‹ › (P) Image List" at bounding box center [519, 342] width 310 height 339
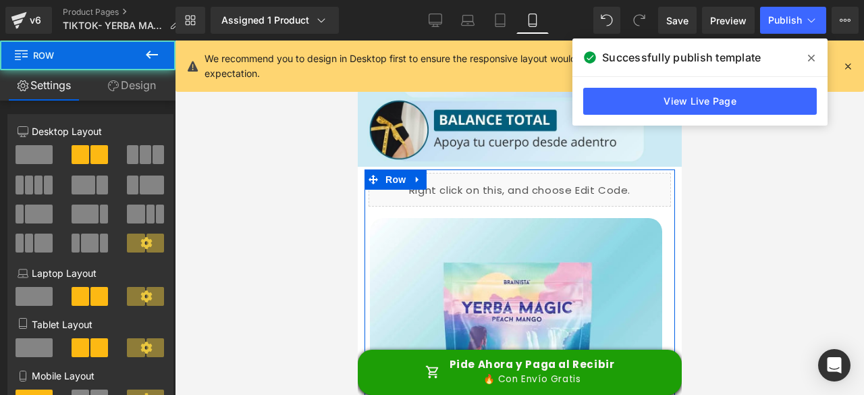
click at [139, 88] on link "Design" at bounding box center [132, 85] width 88 height 30
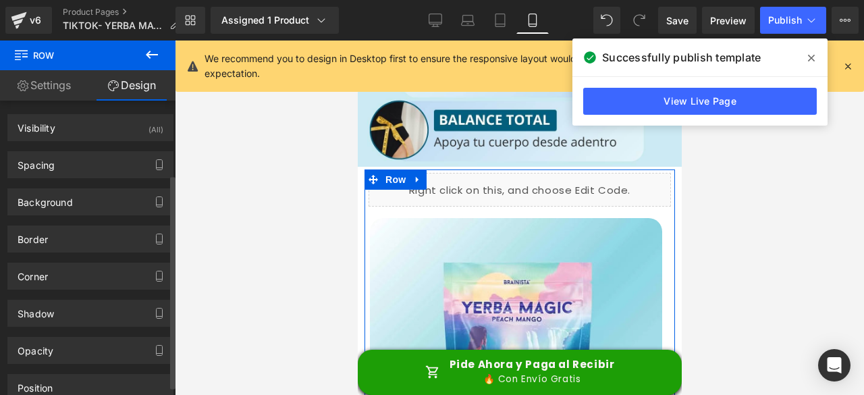
scroll to position [113, 0]
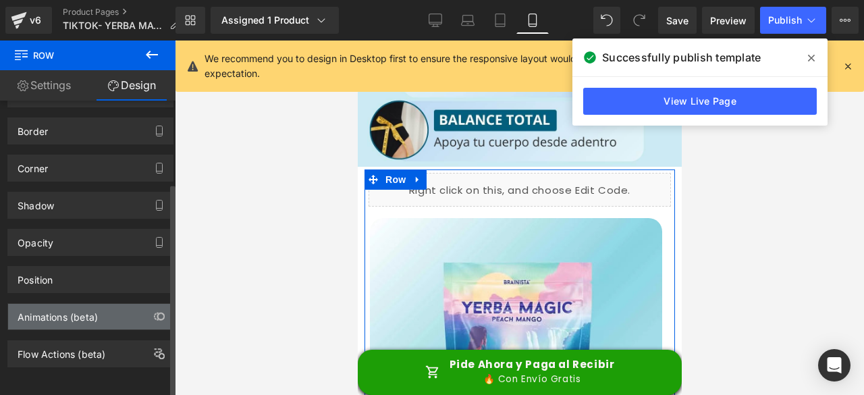
click at [67, 308] on div "Animations (beta)" at bounding box center [58, 313] width 80 height 19
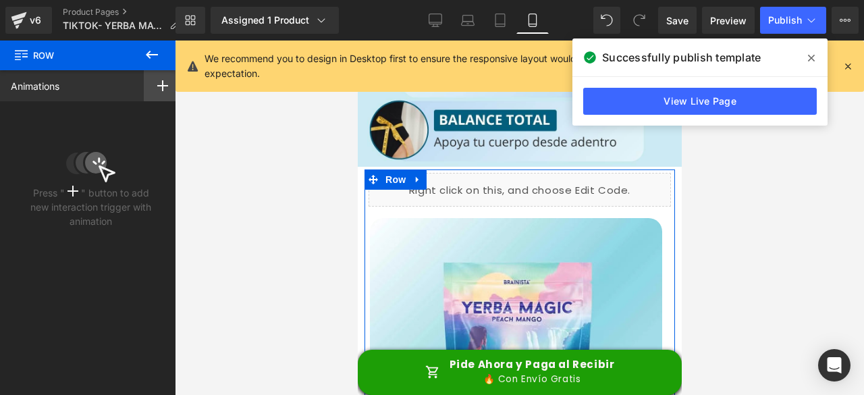
drag, startPoint x: 165, startPoint y: 90, endPoint x: 143, endPoint y: 95, distance: 22.9
click at [165, 89] on div at bounding box center [163, 85] width 38 height 31
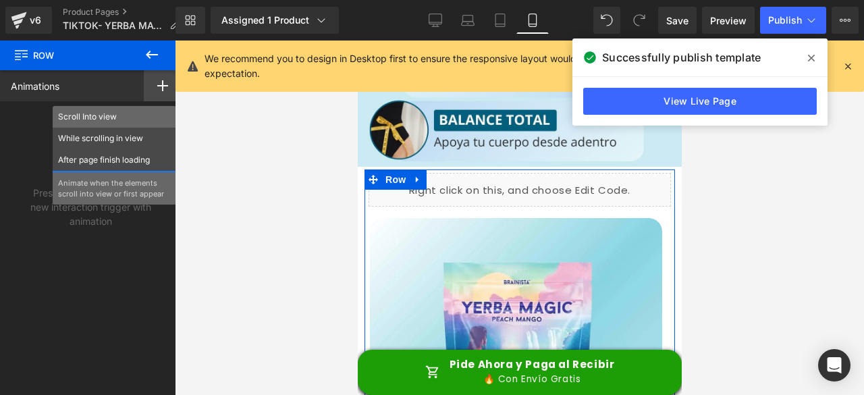
click at [98, 117] on p "Scroll Into view" at bounding box center [114, 117] width 113 height 12
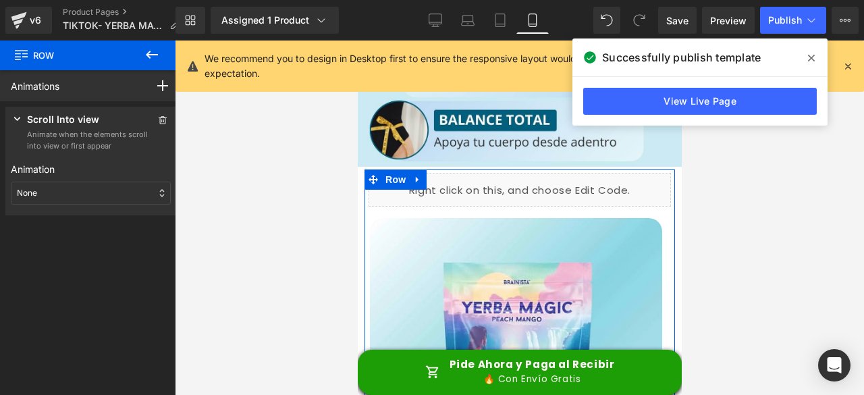
click at [55, 196] on div "None" at bounding box center [91, 192] width 160 height 23
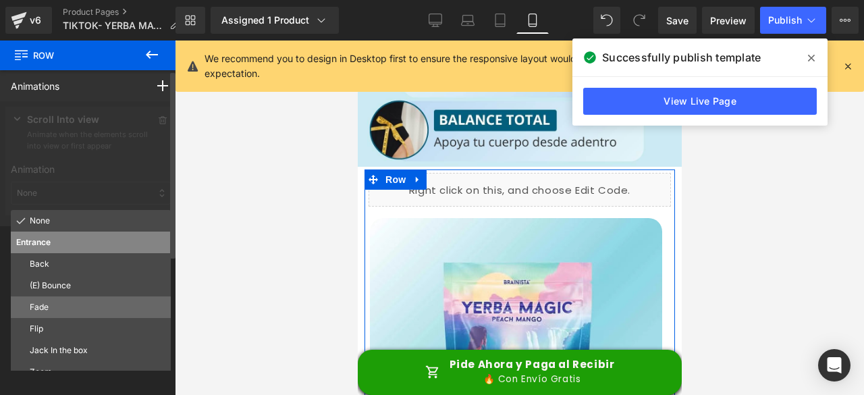
click at [70, 306] on p "Fade" at bounding box center [98, 307] width 136 height 12
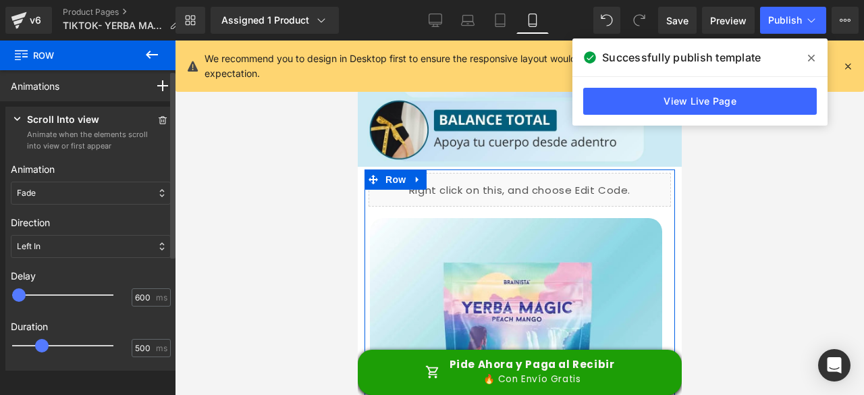
click at [50, 292] on div at bounding box center [72, 294] width 101 height 27
type input "500"
click at [42, 295] on span at bounding box center [44, 294] width 13 height 13
drag, startPoint x: 47, startPoint y: 343, endPoint x: 57, endPoint y: 334, distance: 13.4
click at [61, 349] on div at bounding box center [72, 345] width 101 height 27
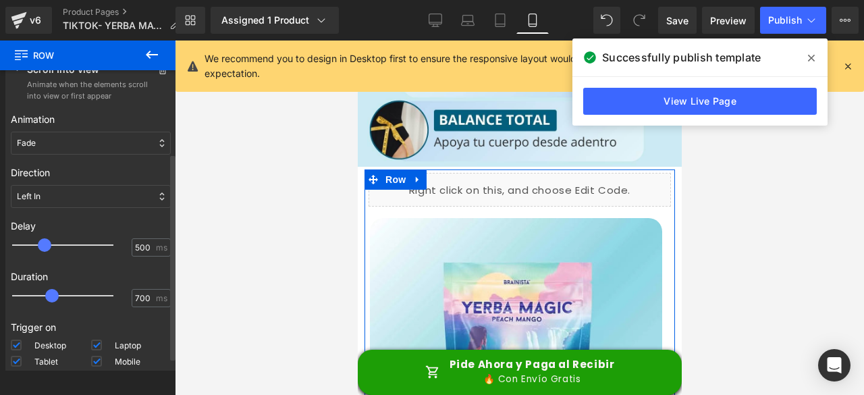
scroll to position [133, 0]
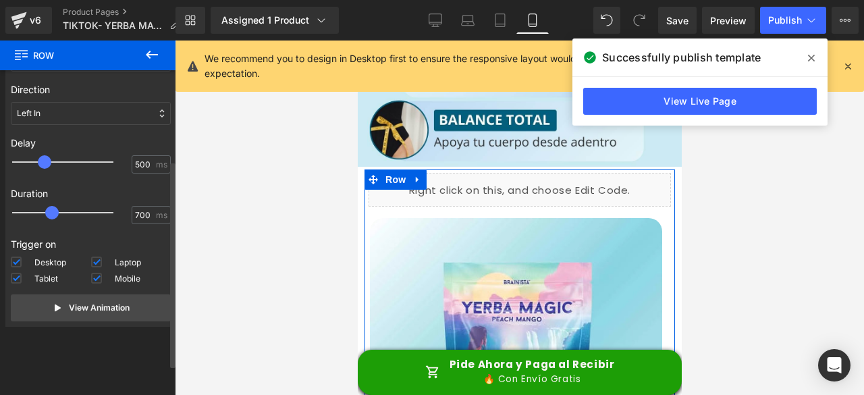
type input "750"
click at [51, 214] on span at bounding box center [54, 212] width 13 height 13
click at [76, 311] on p "View Animation" at bounding box center [99, 308] width 61 height 12
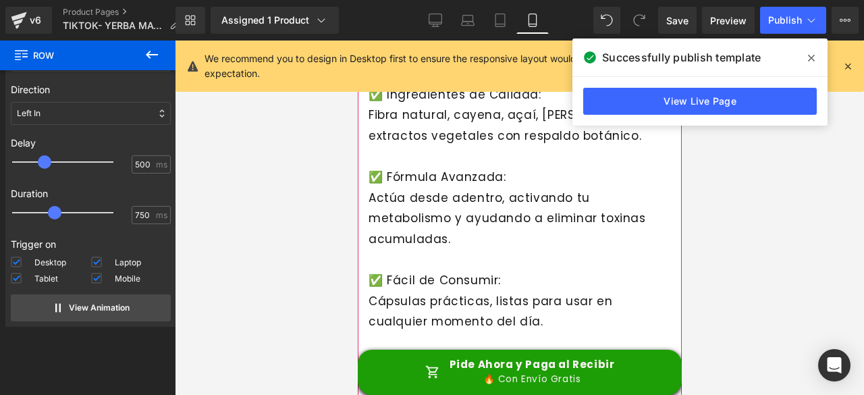
scroll to position [3098, 0]
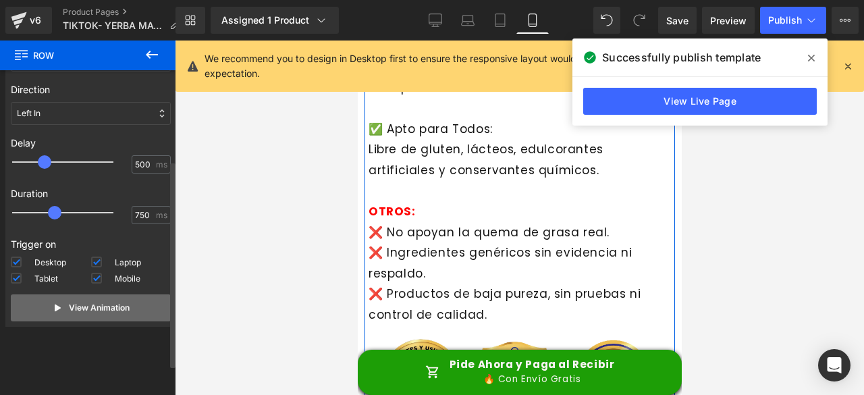
click at [113, 306] on p "View Animation" at bounding box center [99, 308] width 61 height 12
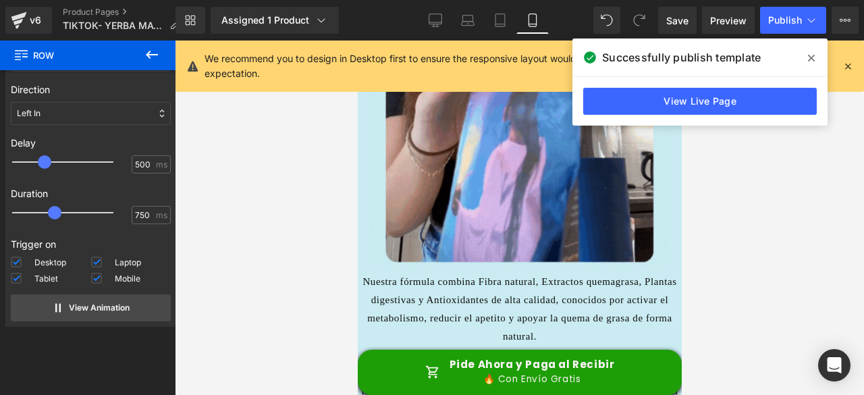
scroll to position [3773, 0]
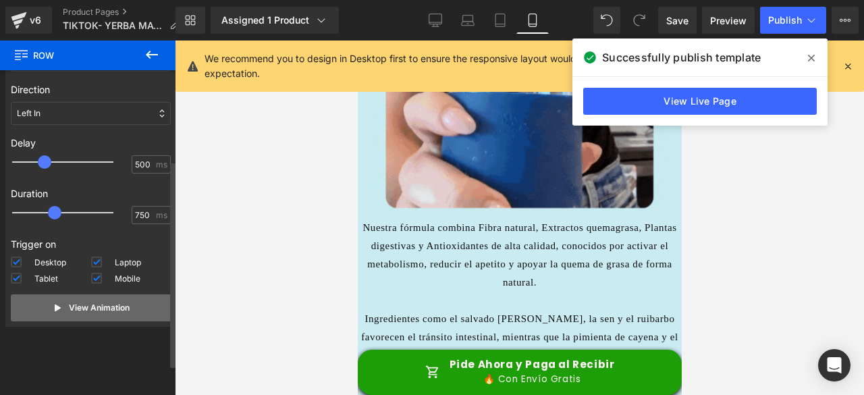
click at [125, 312] on p "View Animation" at bounding box center [99, 308] width 61 height 12
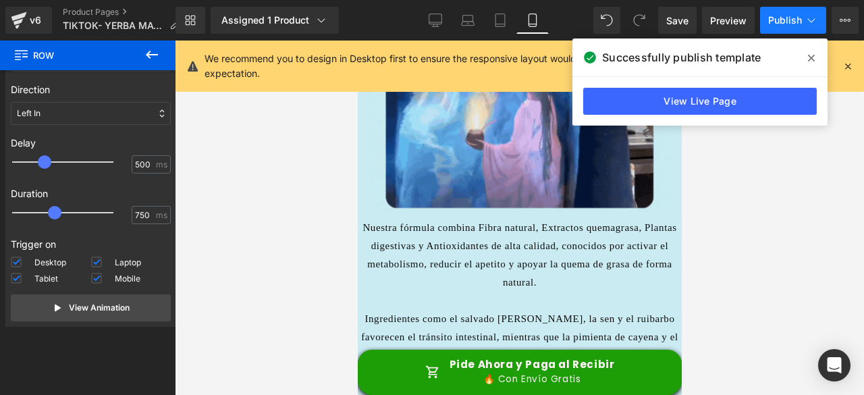
click at [789, 20] on span "Publish" at bounding box center [785, 20] width 34 height 11
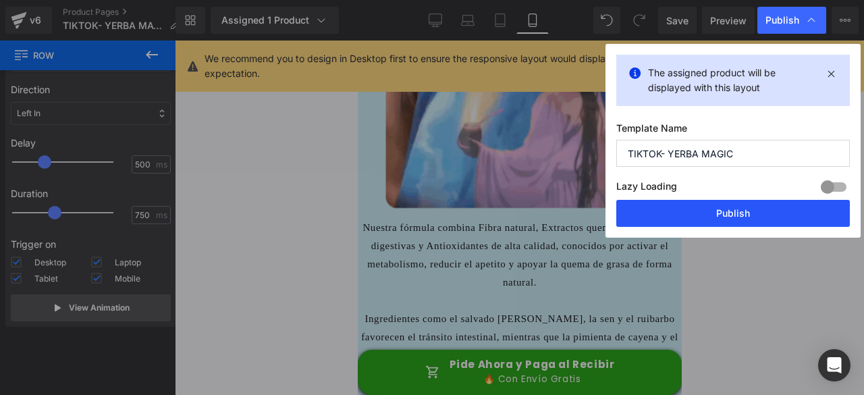
click at [731, 217] on button "Publish" at bounding box center [732, 213] width 233 height 27
